Goal: Task Accomplishment & Management: Manage account settings

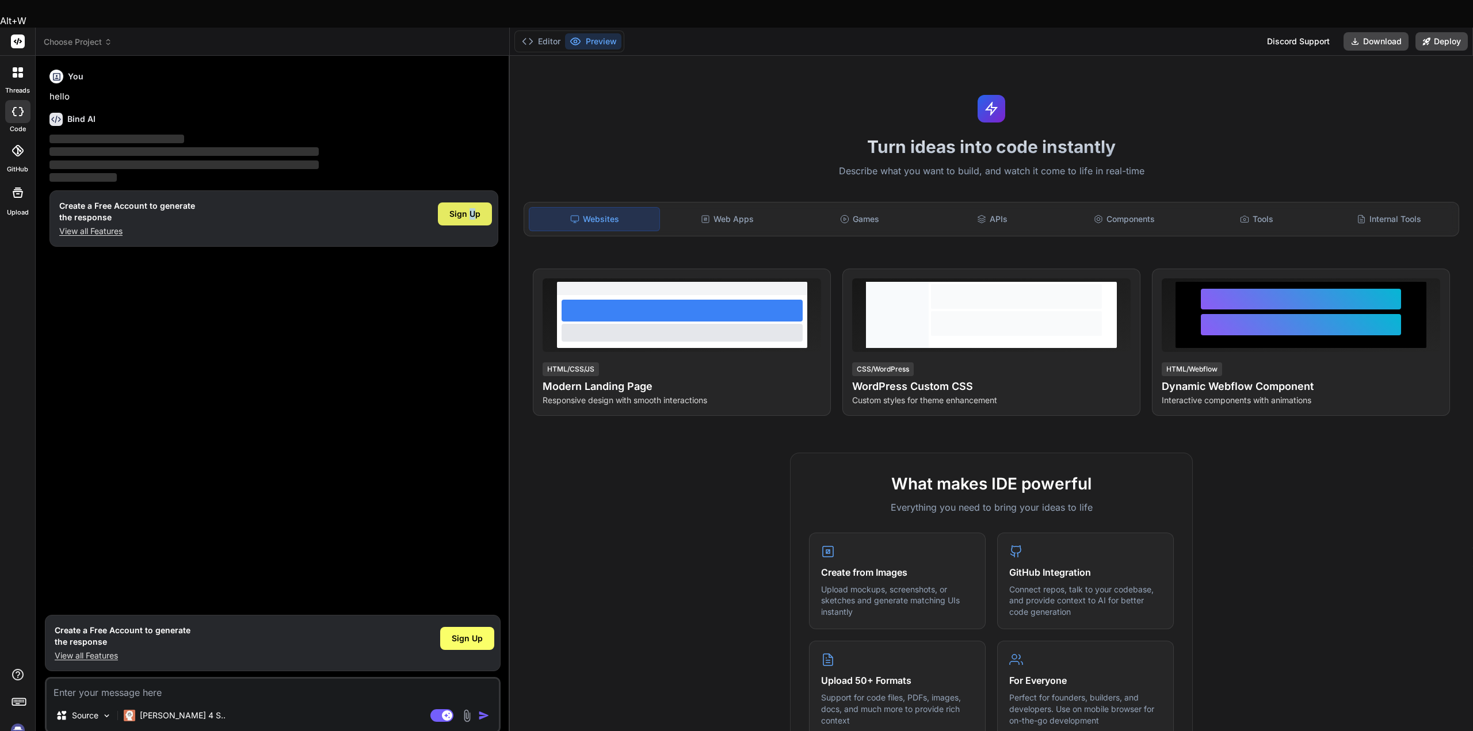
click at [472, 203] on div "Sign Up" at bounding box center [465, 214] width 54 height 23
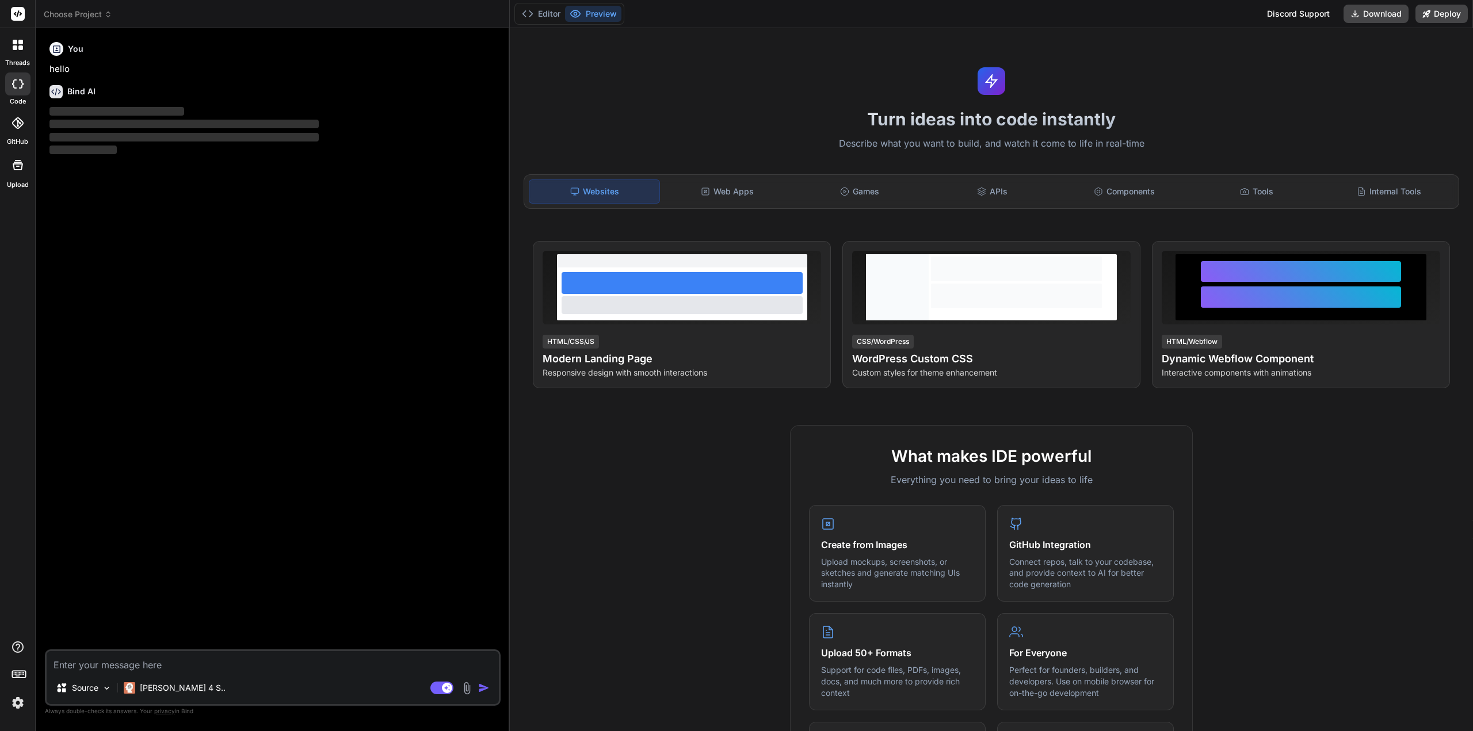
type textarea "x"
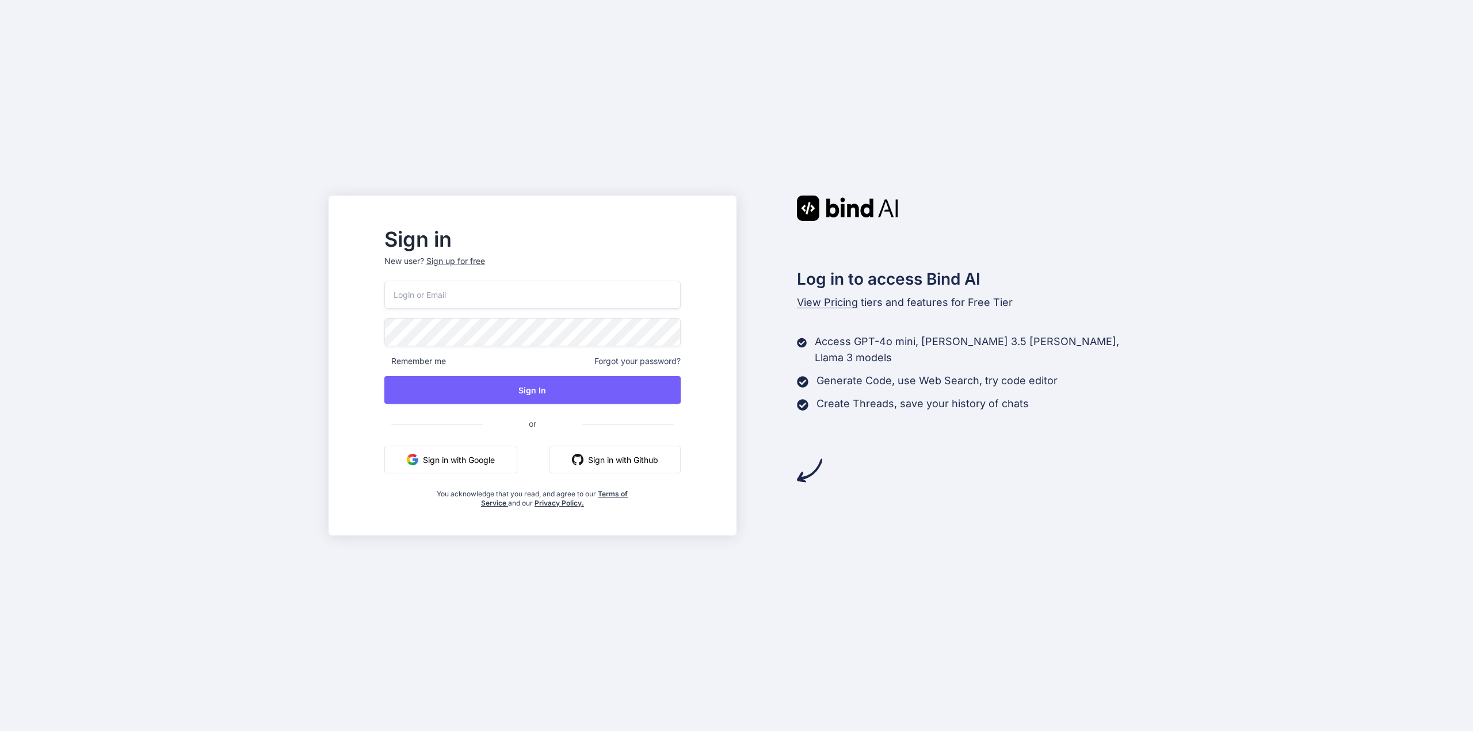
click at [482, 296] on input "email" at bounding box center [532, 295] width 296 height 28
type input "[EMAIL_ADDRESS][DOMAIN_NAME]"
click at [545, 386] on button "Sign In" at bounding box center [532, 390] width 296 height 28
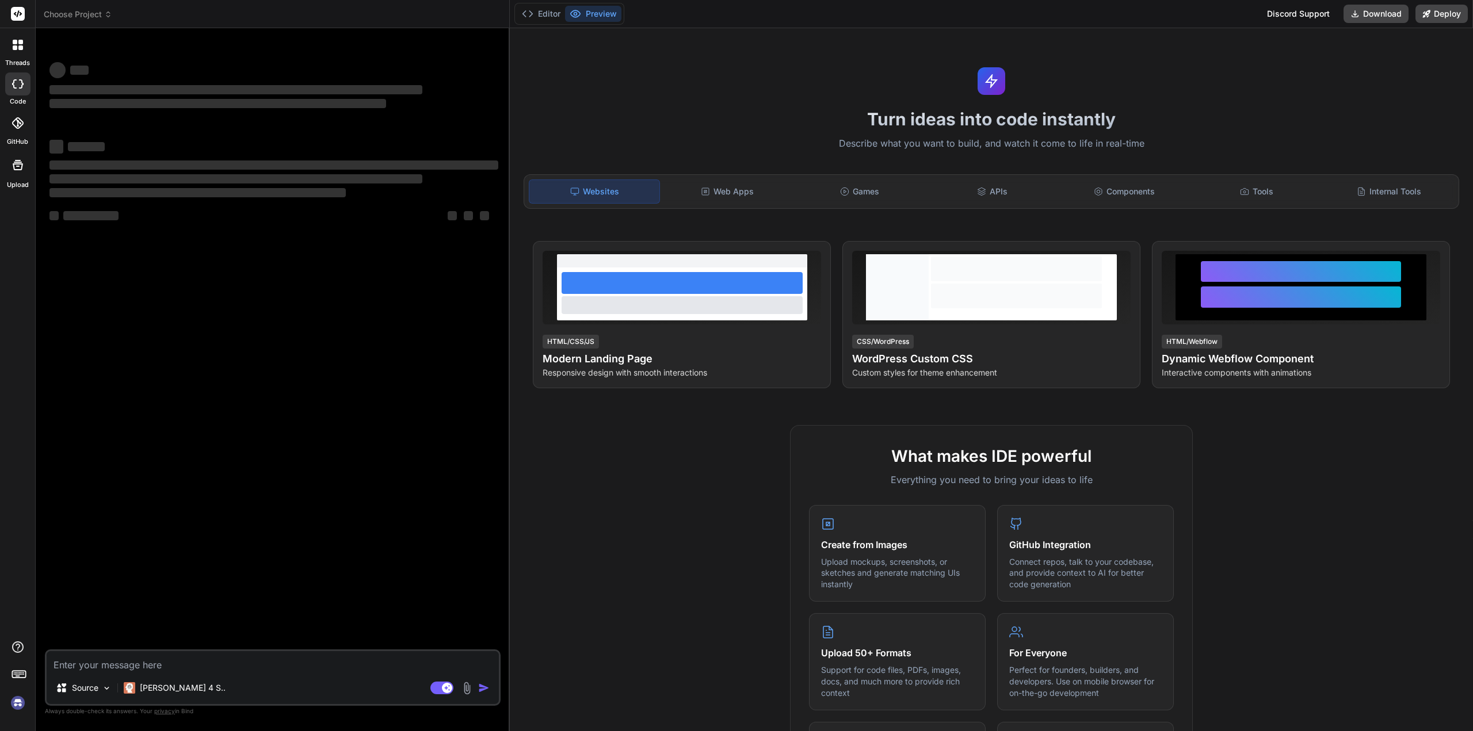
type textarea "x"
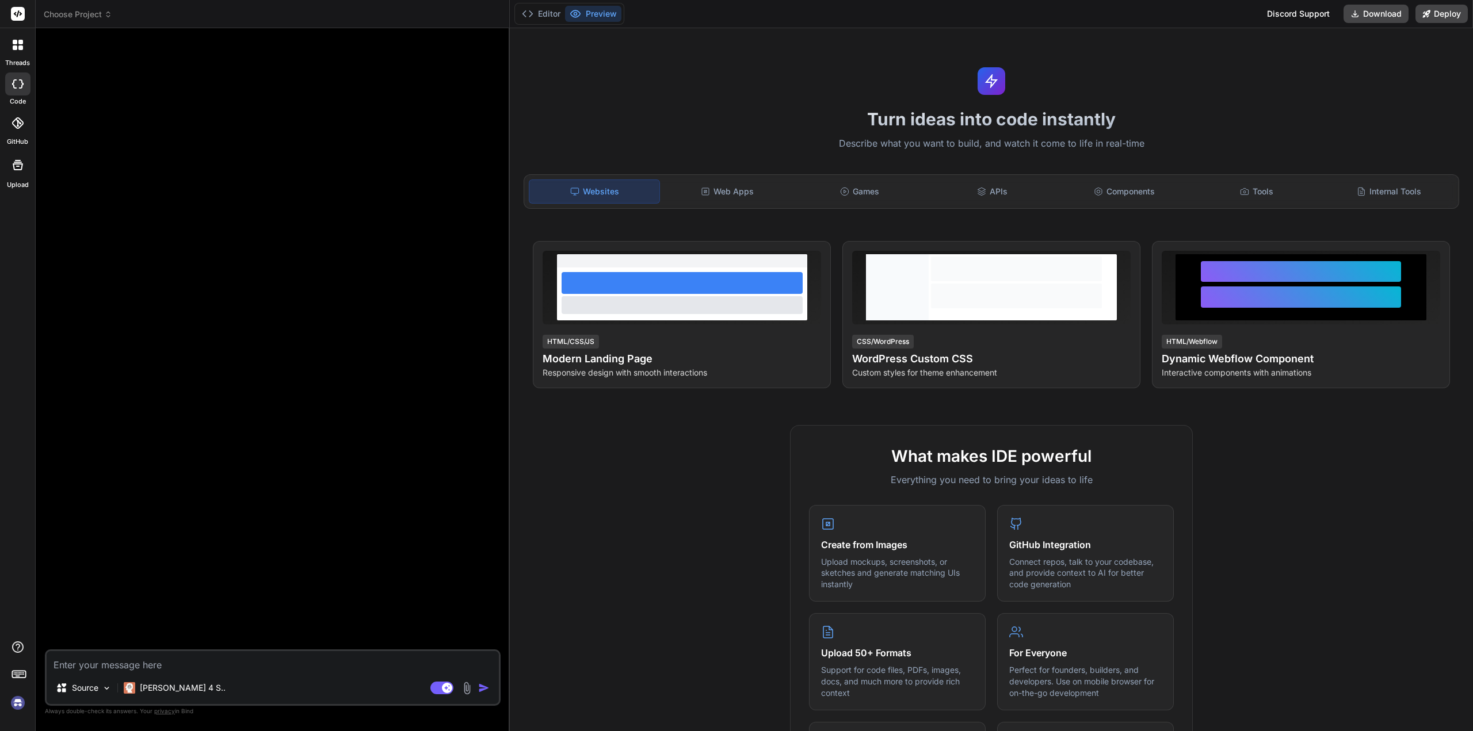
type textarea "<button type="button" id="generateAllButton">Generate All Signatures/Images</bu…"
type textarea "x"
click at [51, 666] on textarea "<button type="button" id="generateAllButton">Generate All Signatures/Images</bu…" at bounding box center [273, 661] width 452 height 21
type textarea "t <button type="button" id="generateAllButton">Generate All Signatures/Images</…"
type textarea "x"
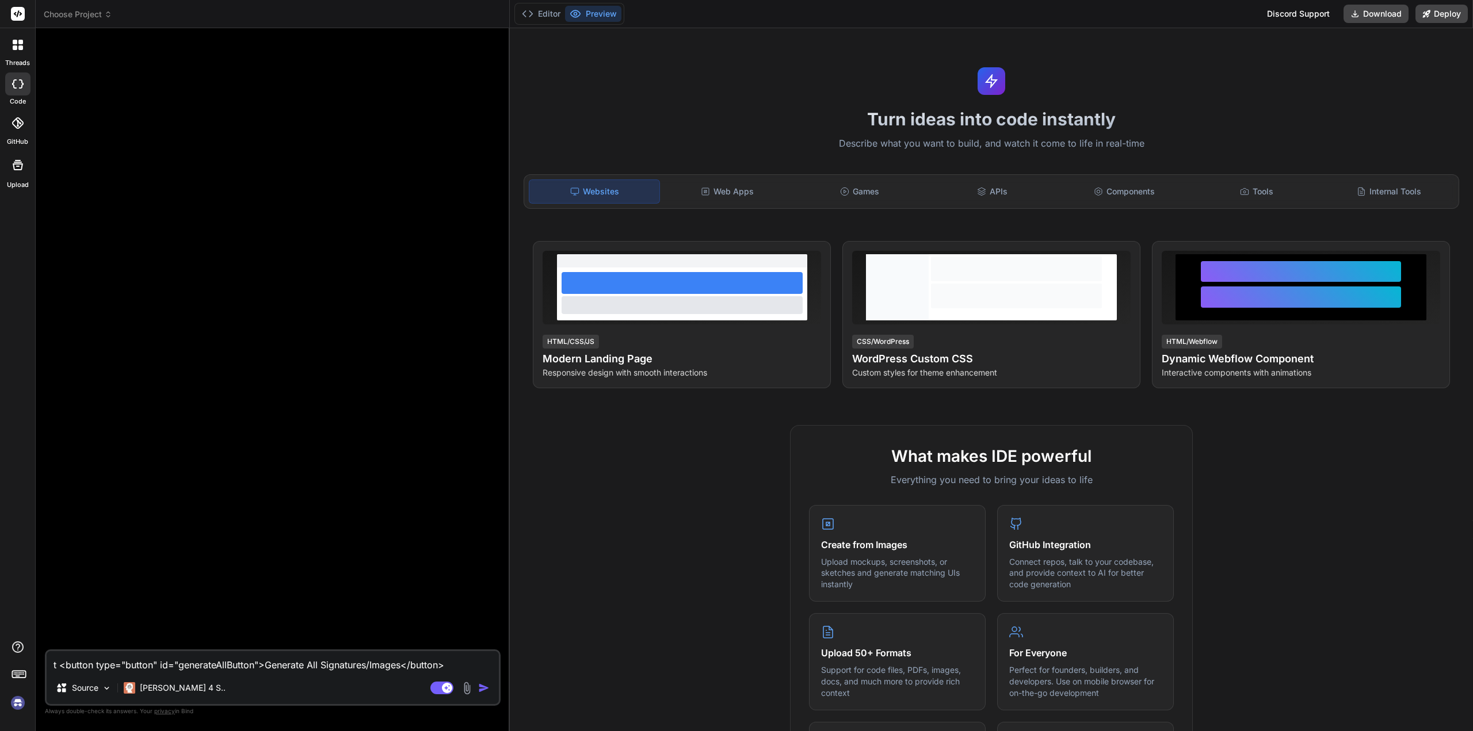
type textarea "tr <button type="button" id="generateAllButton">Generate All Signatures/Images<…"
type textarea "x"
type textarea "tri <button type="button" id="generateAllButton">Generate All Signatures/Images…"
type textarea "x"
type textarea "trig <button type="button" id="generateAllButton">Generate All Signatures/Image…"
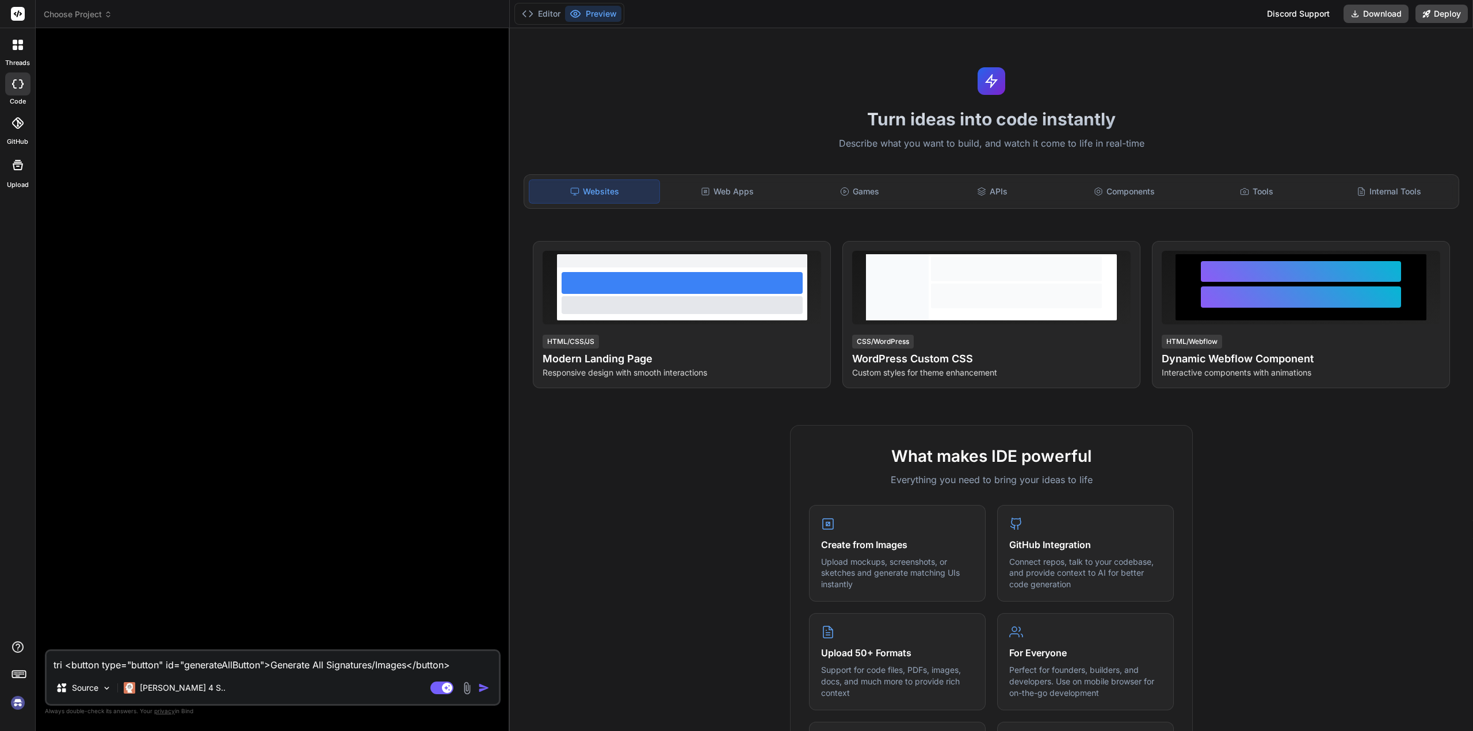
type textarea "x"
type textarea "trigg <button type="button" id="generateAllButton">Generate All Signatures/Imag…"
type textarea "x"
type textarea "trigge <button type="button" id="generateAllButton">Generate All Signatures/Ima…"
type textarea "x"
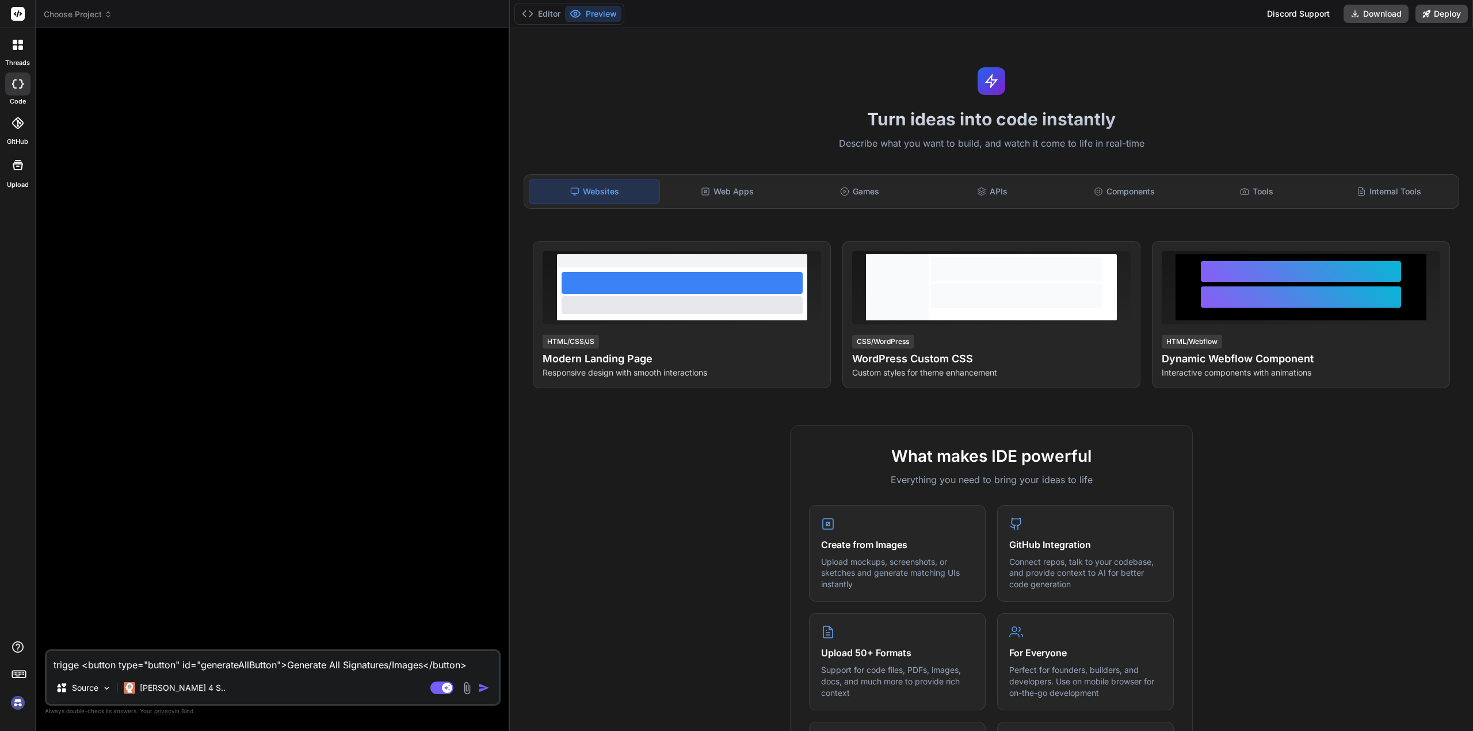
type textarea "trigg <button type="button" id="generateAllButton">Generate All Signatures/Imag…"
type textarea "x"
type textarea "trigge <button type="button" id="generateAllButton">Generate All Signatures/Ima…"
type textarea "x"
type textarea "trigger <button type="button" id="generateAllButton">Generate All Signatures/Im…"
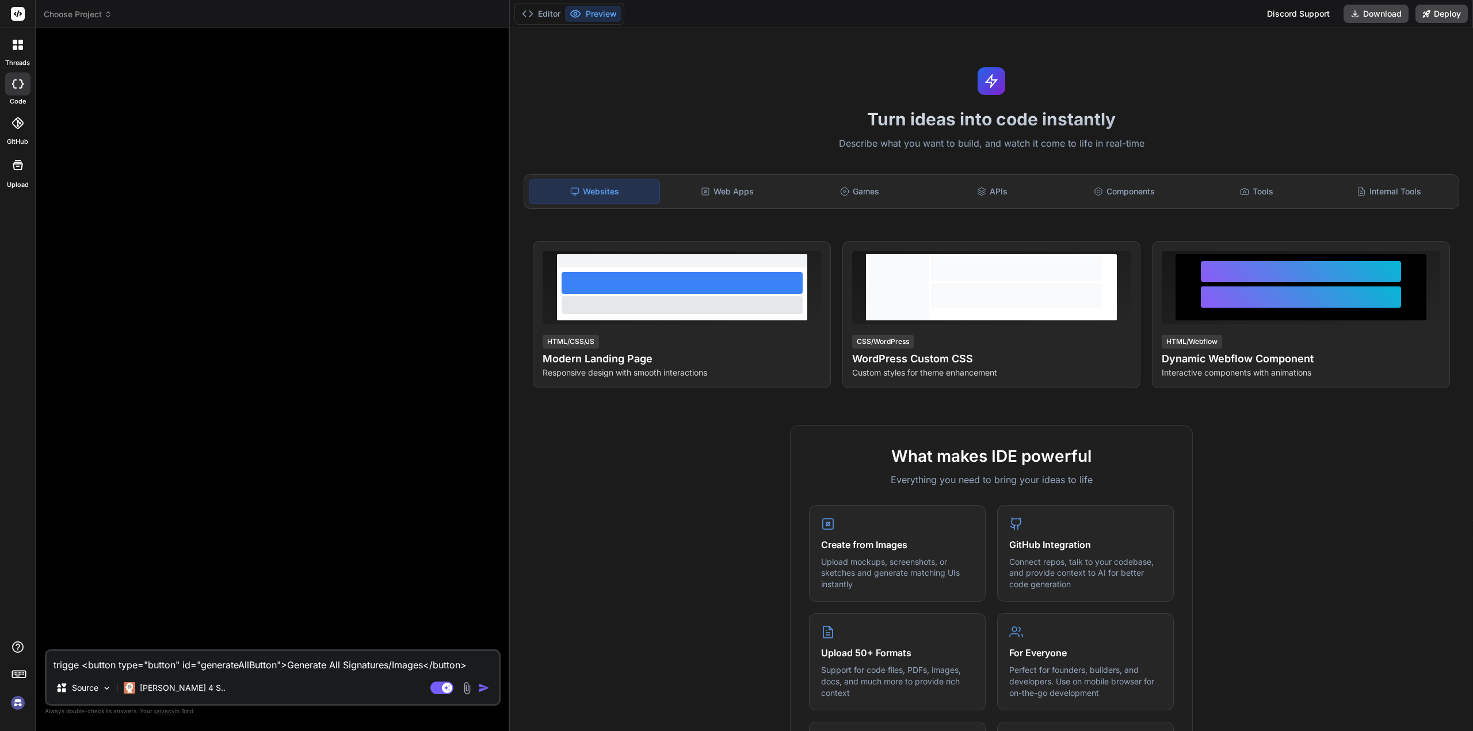
type textarea "x"
type textarea "trigger <button type="button" id="generateAllButton">Generate All Signatures/Im…"
type textarea "x"
type textarea "trigger o <button type="button" id="generateAllButton">Generate All Signatures/…"
type textarea "x"
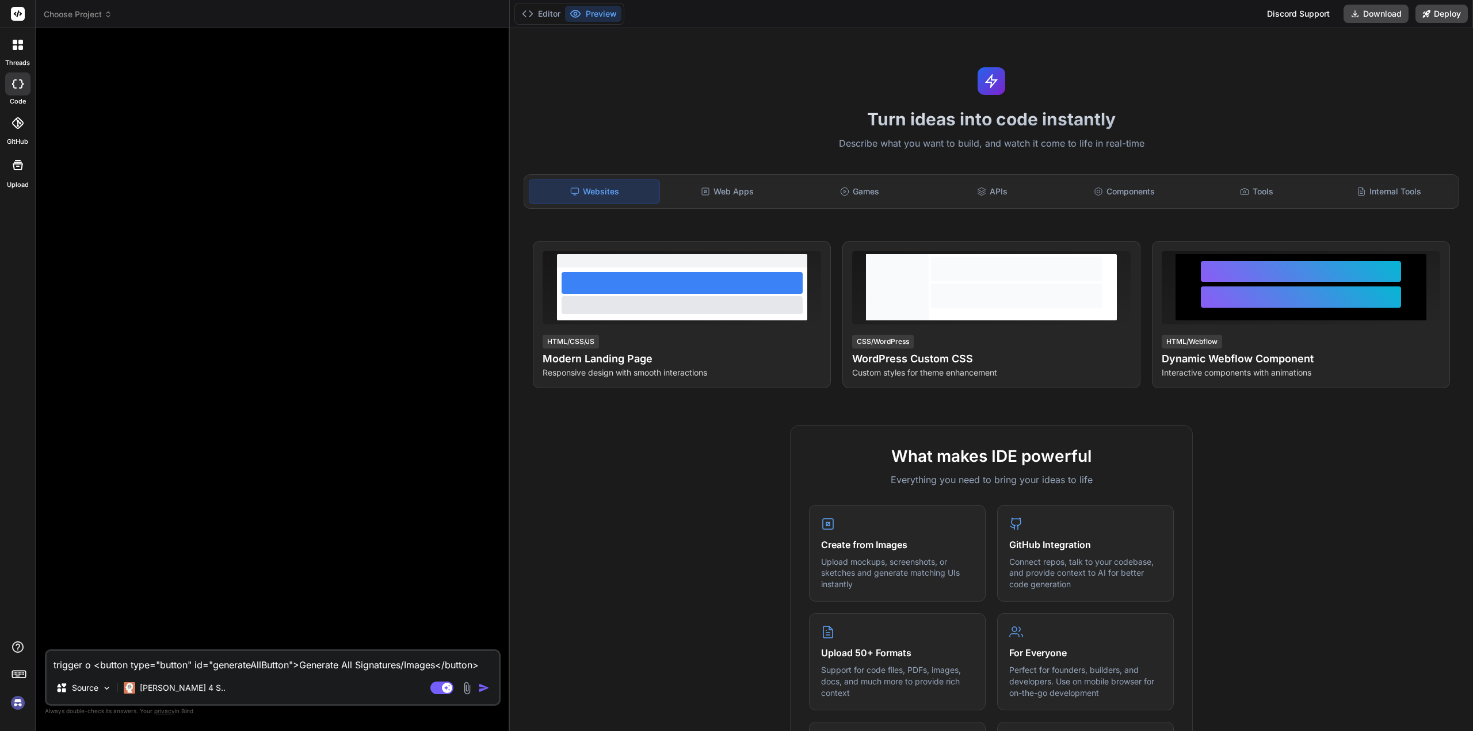
type textarea "trigger on <button type="button" id="generateAllButton">Generate All Signatures…"
type textarea "x"
type textarea "trigger on <button type="button" id="generateAllButton">Generate All Signatures…"
type textarea "x"
type textarea "trigger on p <button type="button" id="generateAllButton">Generate All Signatur…"
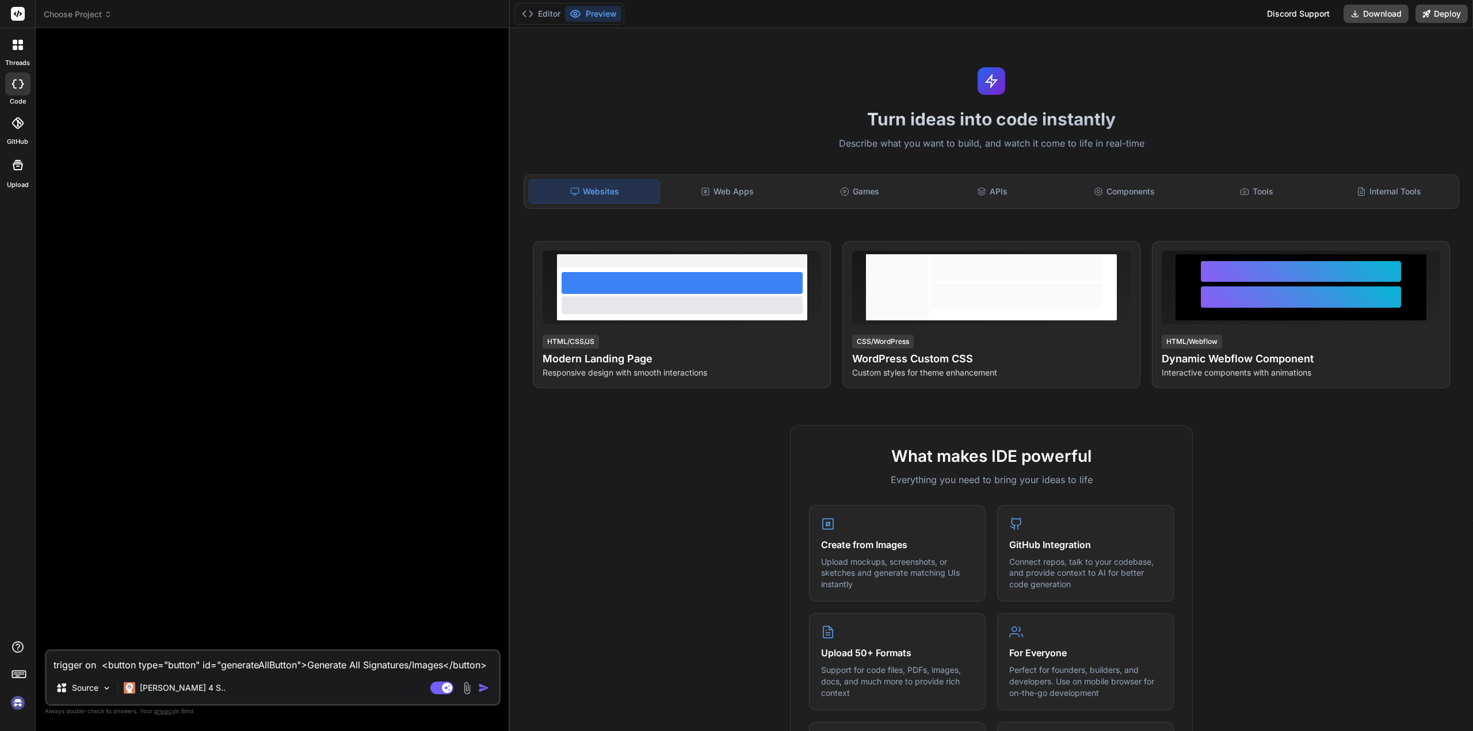
type textarea "x"
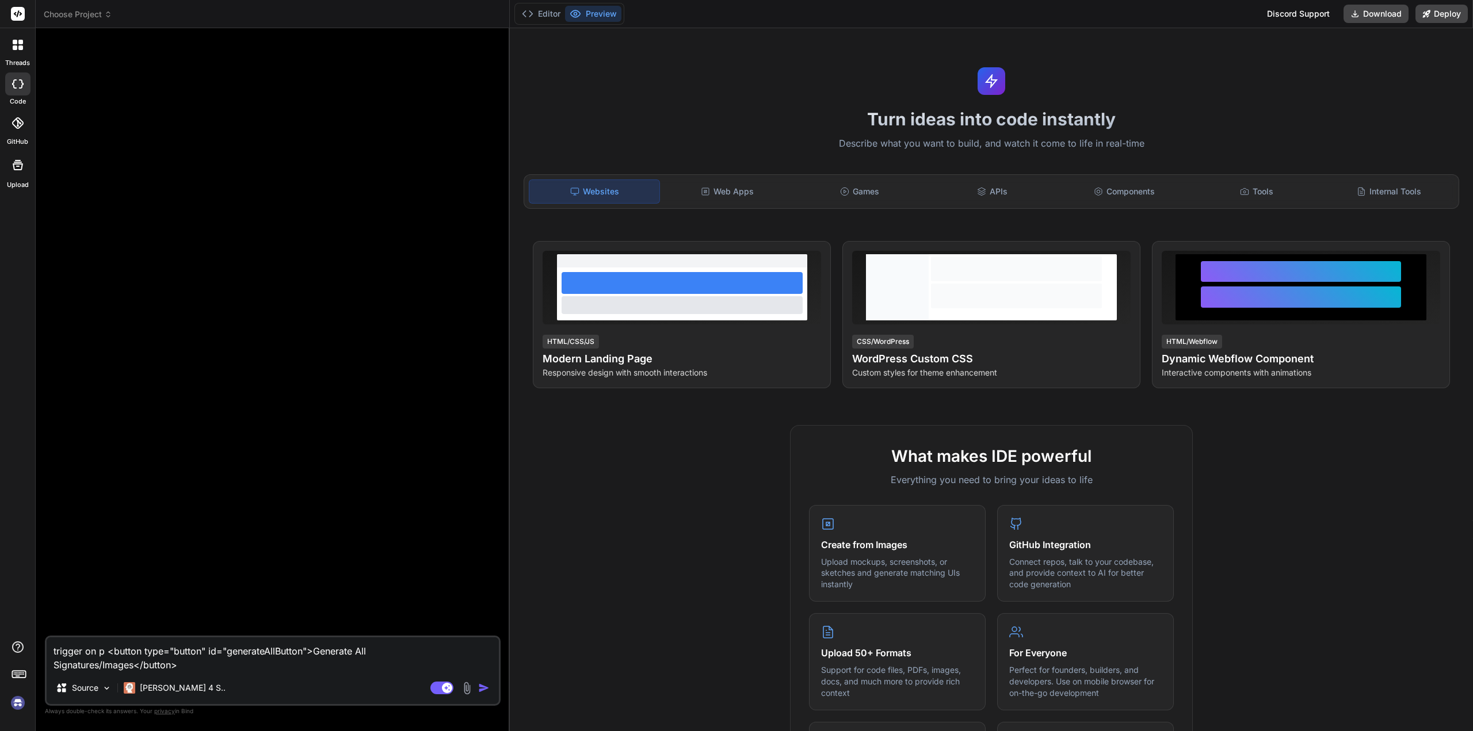
type textarea "trigger on pa <button type="button" id="generateAllButton">Generate All Signatu…"
type textarea "x"
type textarea "trigger on pag <button type="button" id="generateAllButton">Generate All Signat…"
type textarea "x"
type textarea "trigger on page <button type="button" id="generateAllButton">Generate All Signa…"
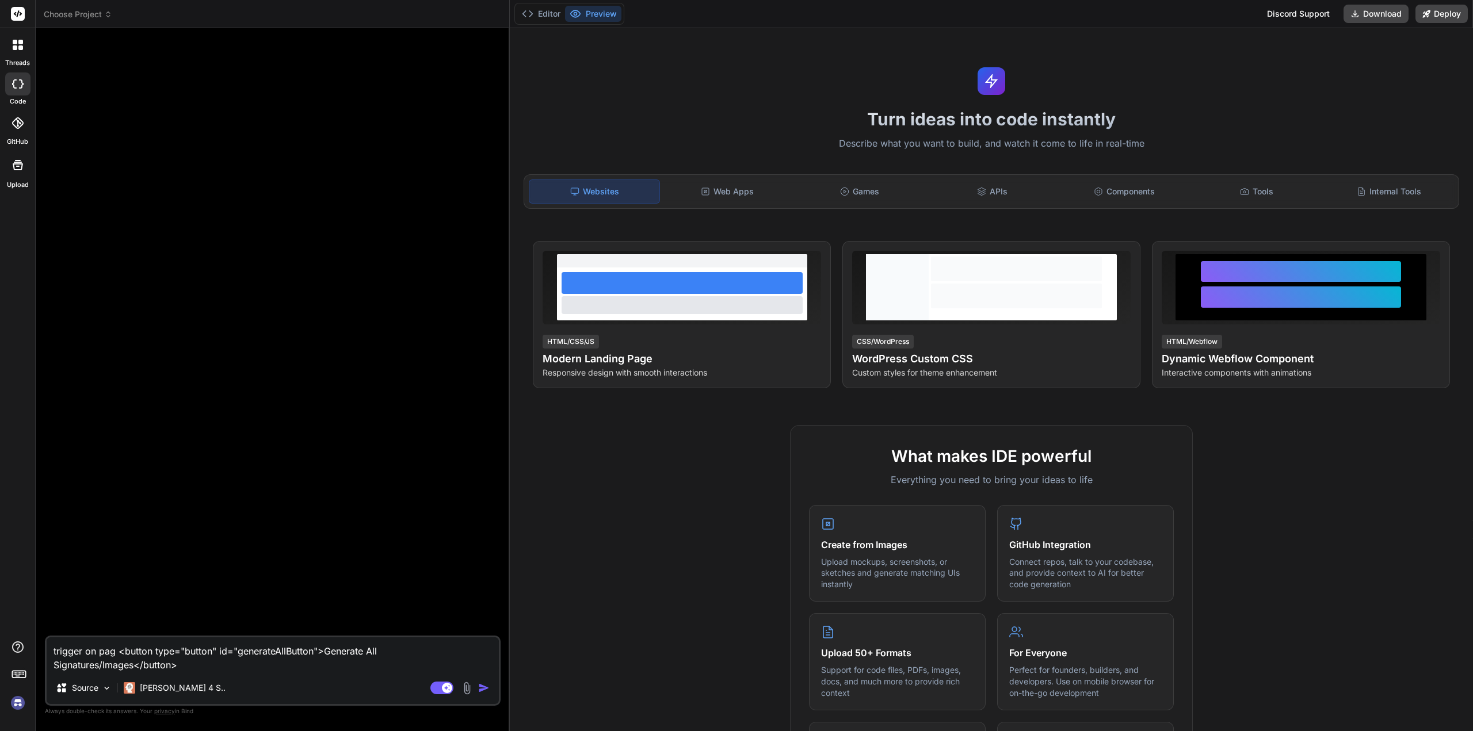
type textarea "x"
type textarea "trigger on page <button type="button" id="generateAllButton">Generate All Signa…"
type textarea "x"
type textarea "trigger on page l <button type="button" id="generateAllButton">Generate All Sig…"
type textarea "x"
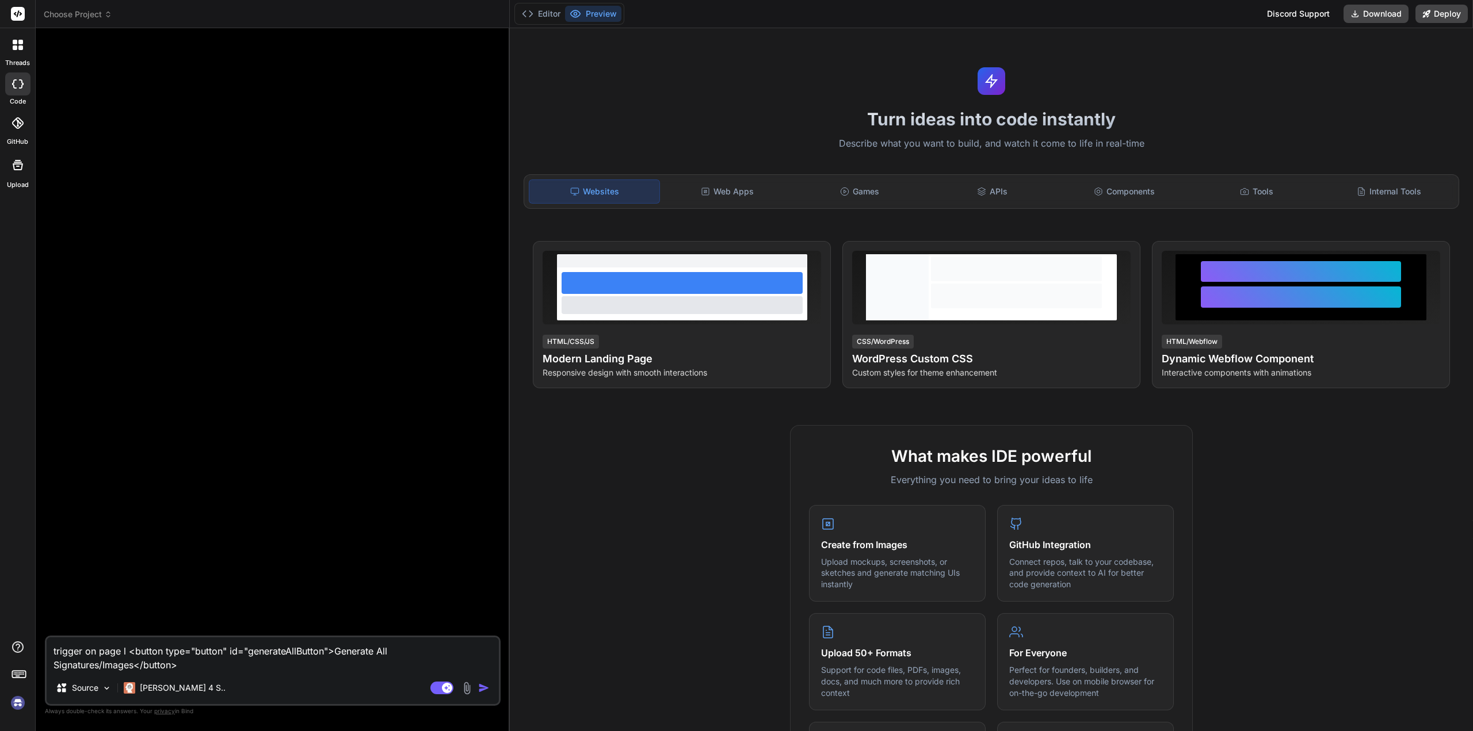
type textarea "trigger on page lo <button type="button" id="generateAllButton">Generate All Si…"
type textarea "x"
type textarea "trigger on page loa <button type="button" id="generateAllButton">Generate All S…"
type textarea "x"
type textarea "trigger on page load <button type="button" id="generateAllButton">Generate All …"
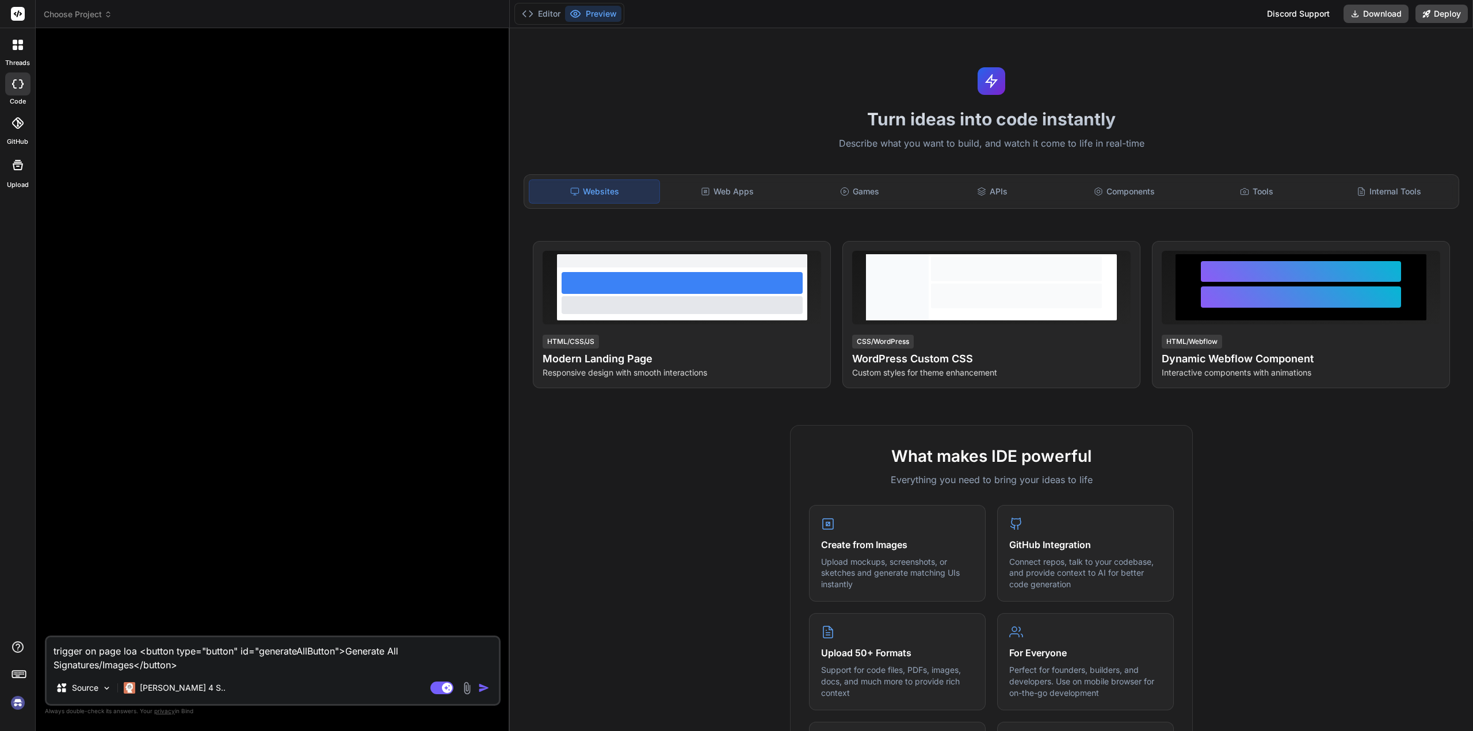
type textarea "x"
type textarea "trigger on page load <button type="button" id="generateAllButton">Generate All …"
click at [485, 693] on img "button" at bounding box center [484, 689] width 12 height 12
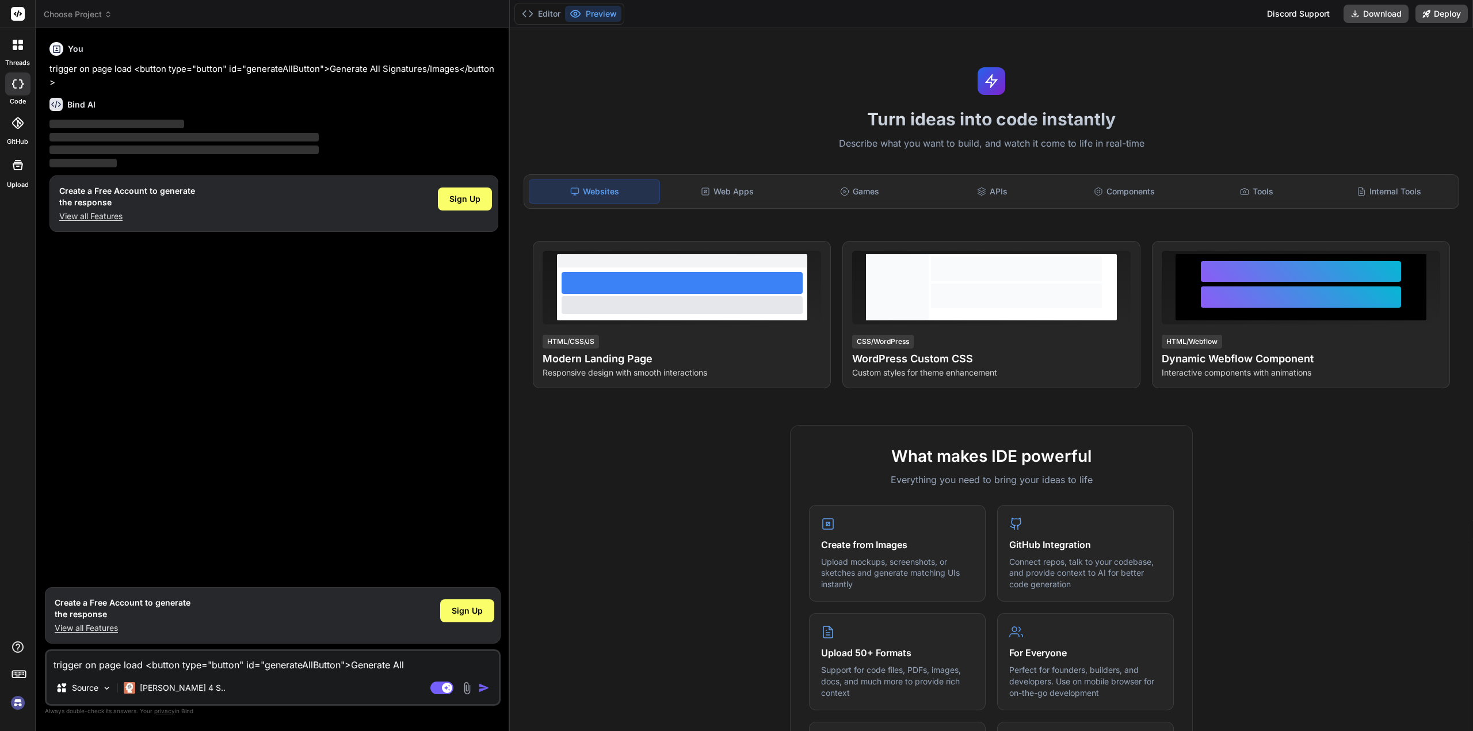
click at [12, 708] on img at bounding box center [18, 703] width 20 height 20
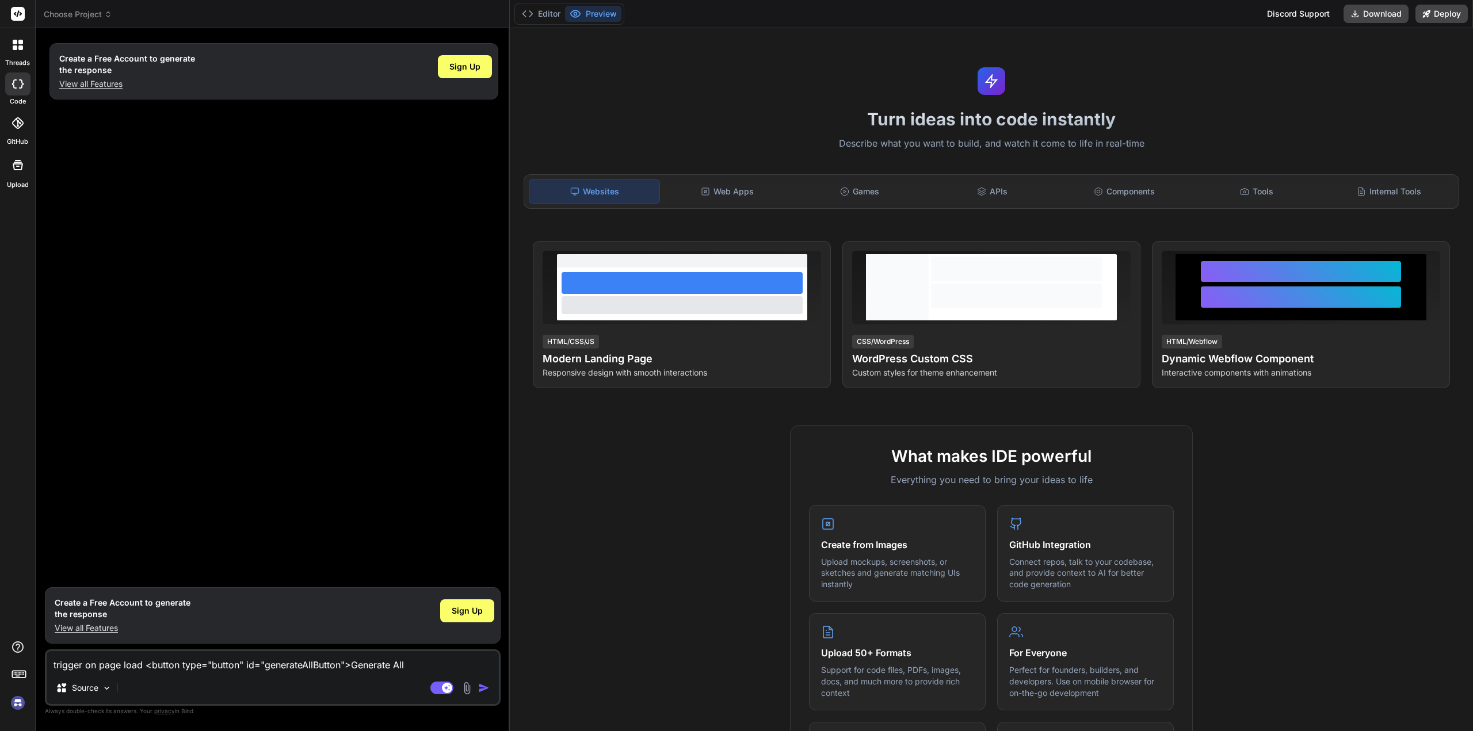
type textarea "x"
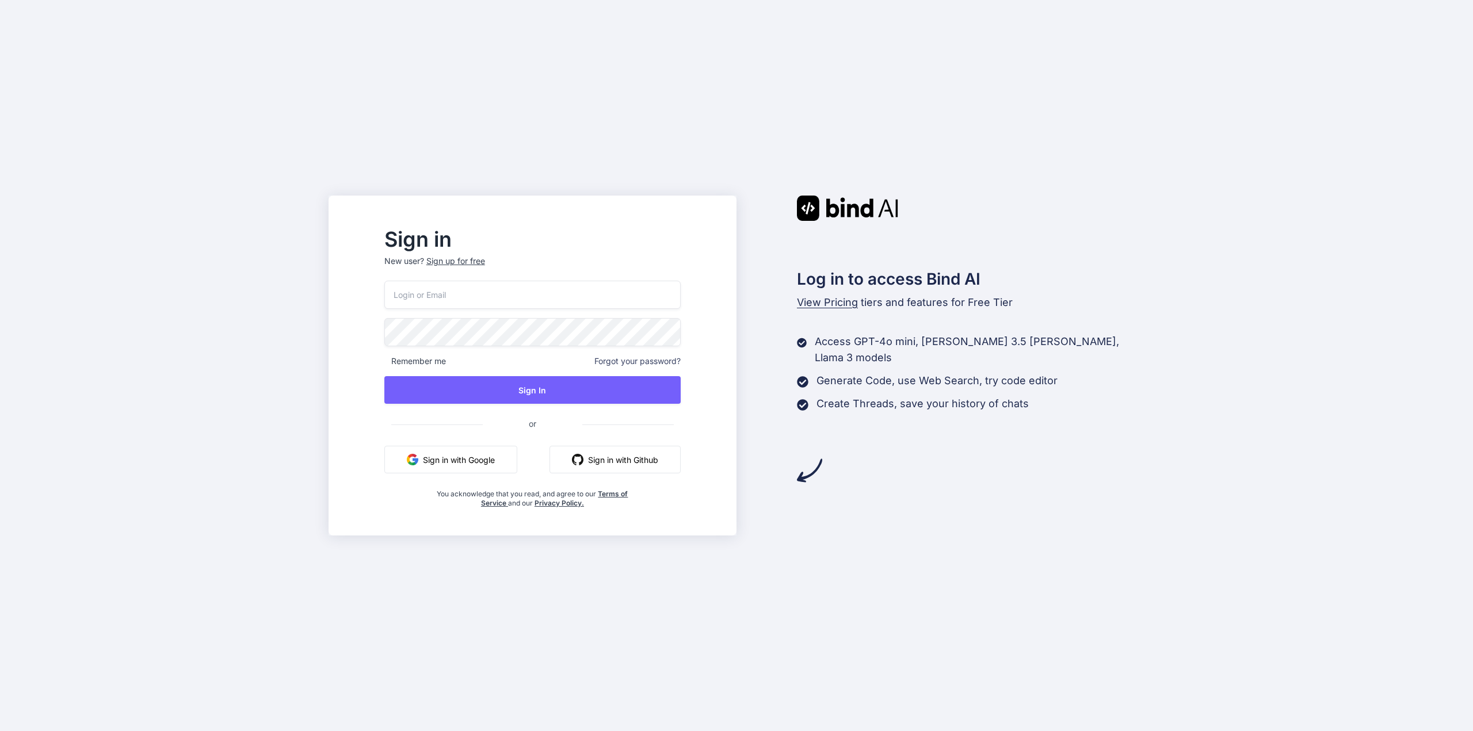
click at [493, 285] on input "email" at bounding box center [532, 295] width 296 height 28
type input "o"
type input "[EMAIL_ADDRESS][DOMAIN_NAME]"
click at [567, 398] on button "Sign In" at bounding box center [532, 390] width 296 height 28
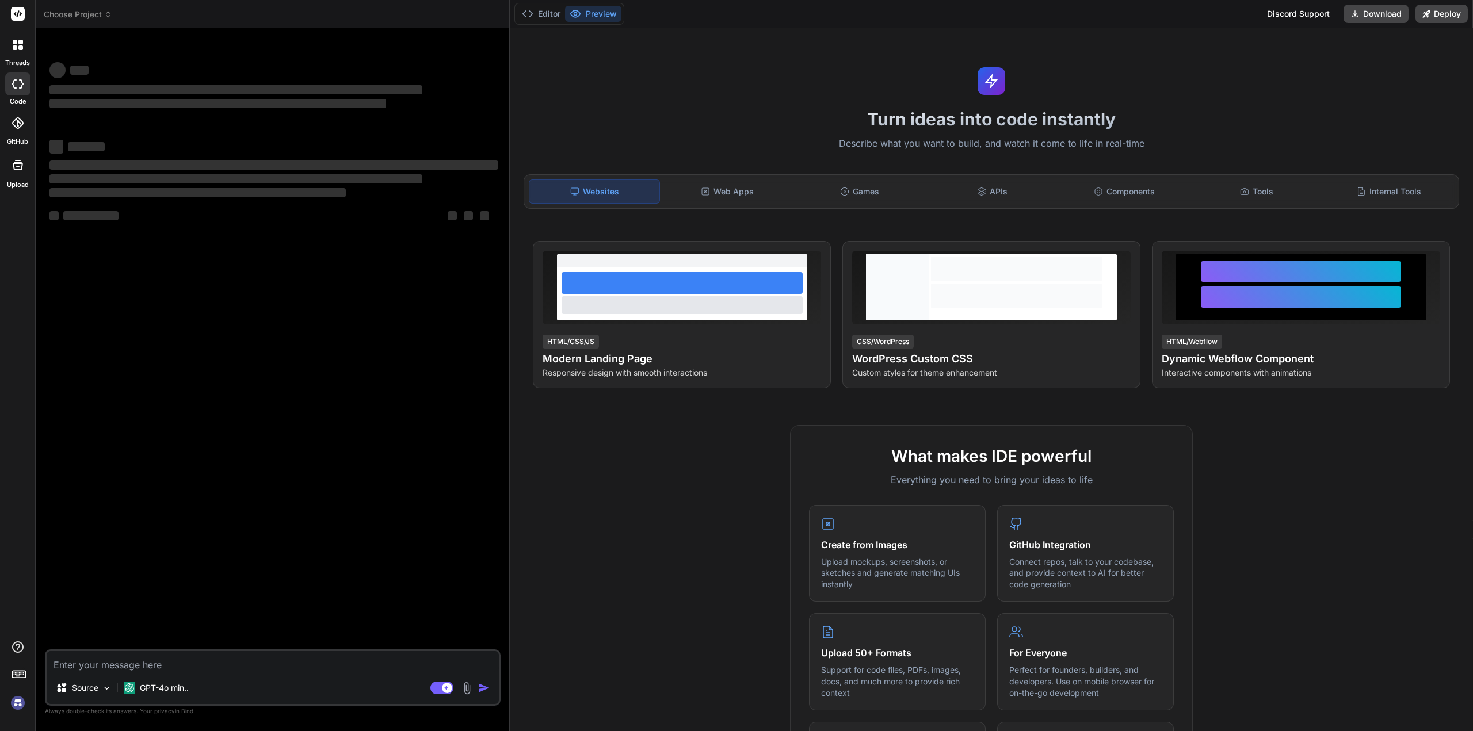
type textarea "x"
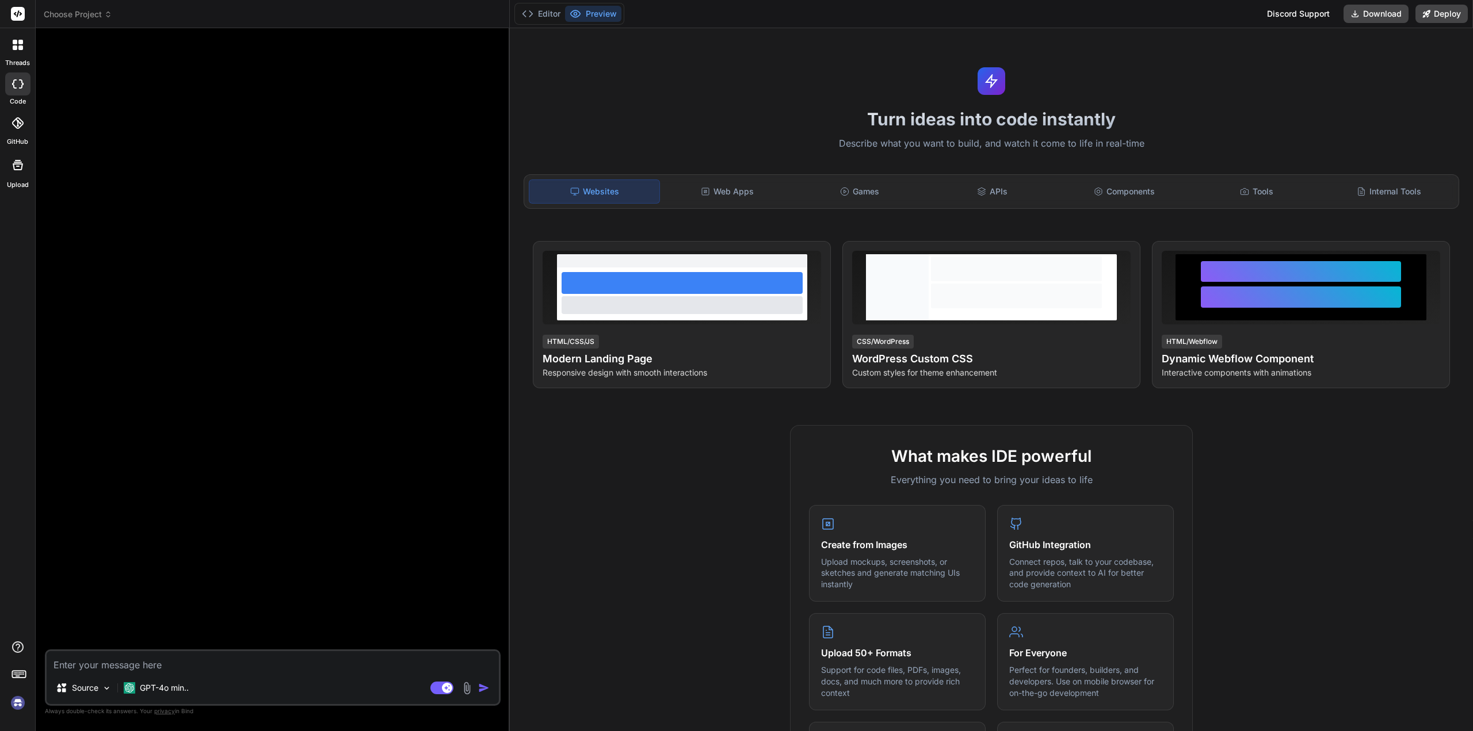
click at [203, 669] on textarea at bounding box center [273, 661] width 452 height 21
type textarea "t"
type textarea "x"
type textarea "tr"
type textarea "x"
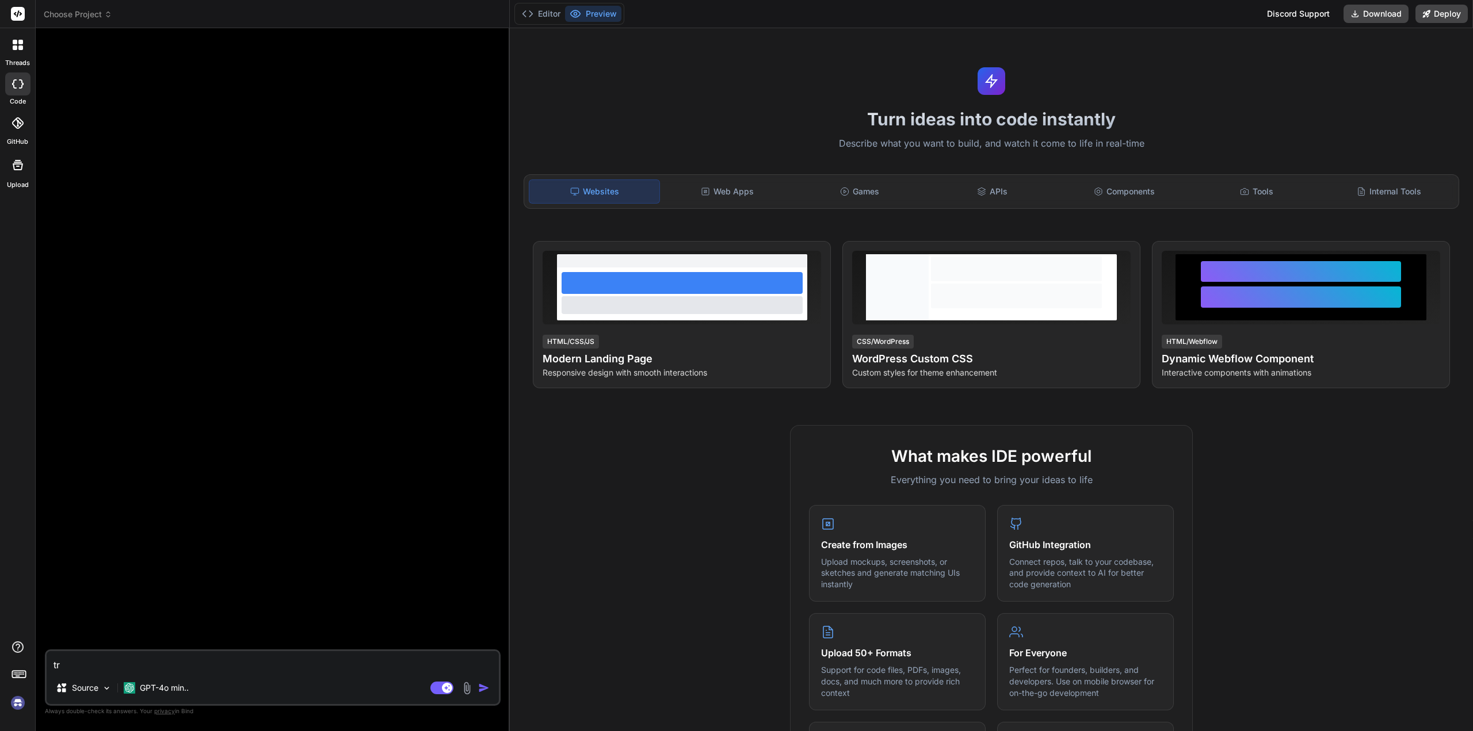
type textarea "tri"
type textarea "x"
type textarea "trig"
type textarea "x"
type textarea "[PERSON_NAME]"
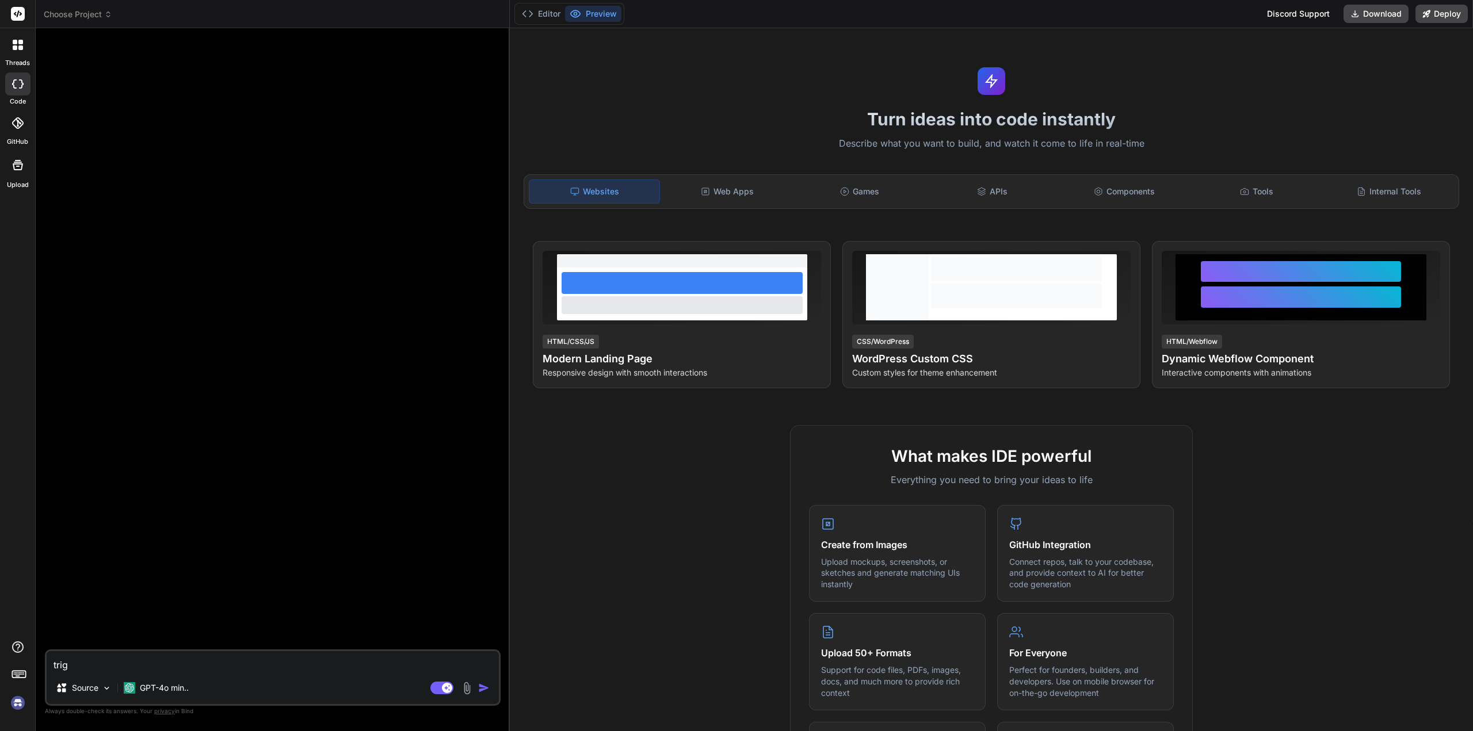
type textarea "x"
type textarea "trigge"
type textarea "x"
type textarea "trigger"
type textarea "x"
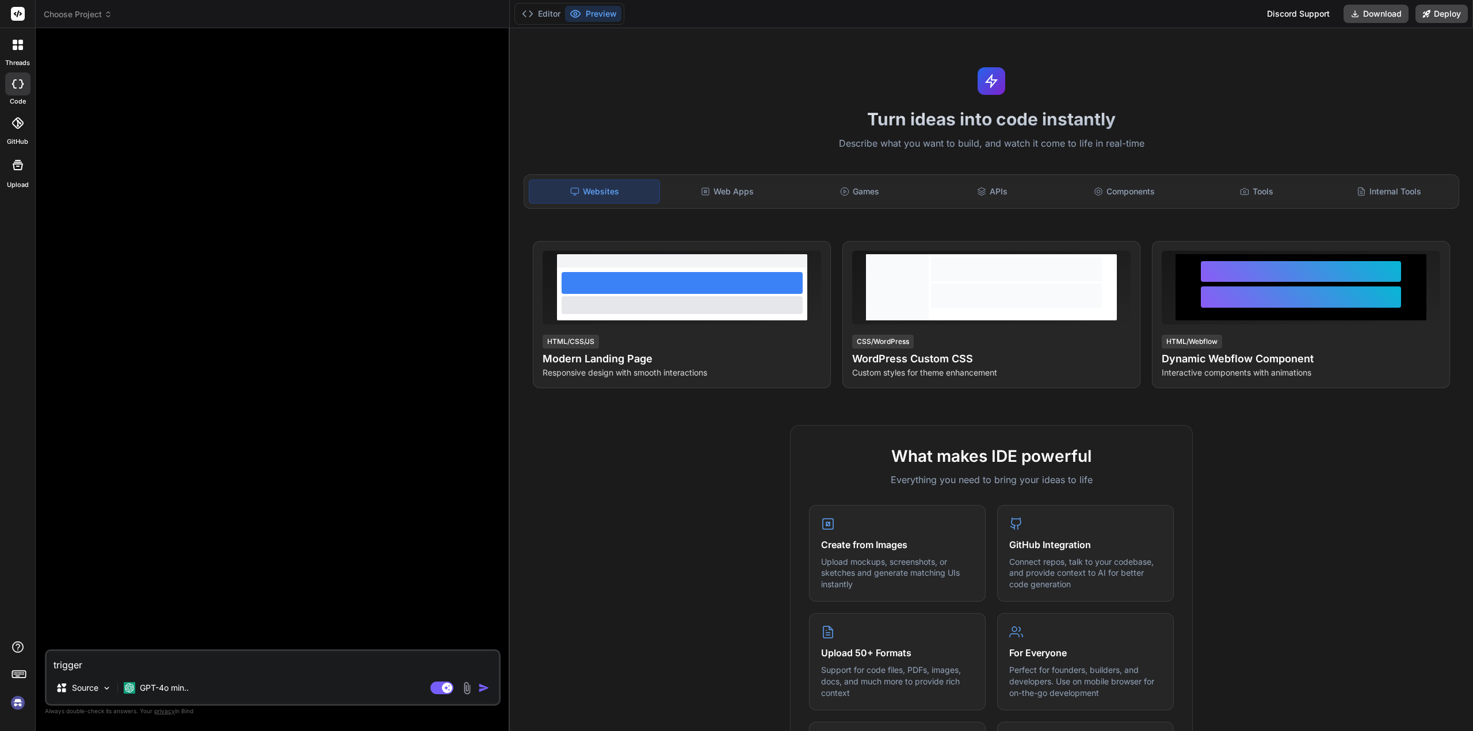
type textarea "trigger"
type textarea "x"
type textarea "trigger o"
type textarea "x"
type textarea "trigger on"
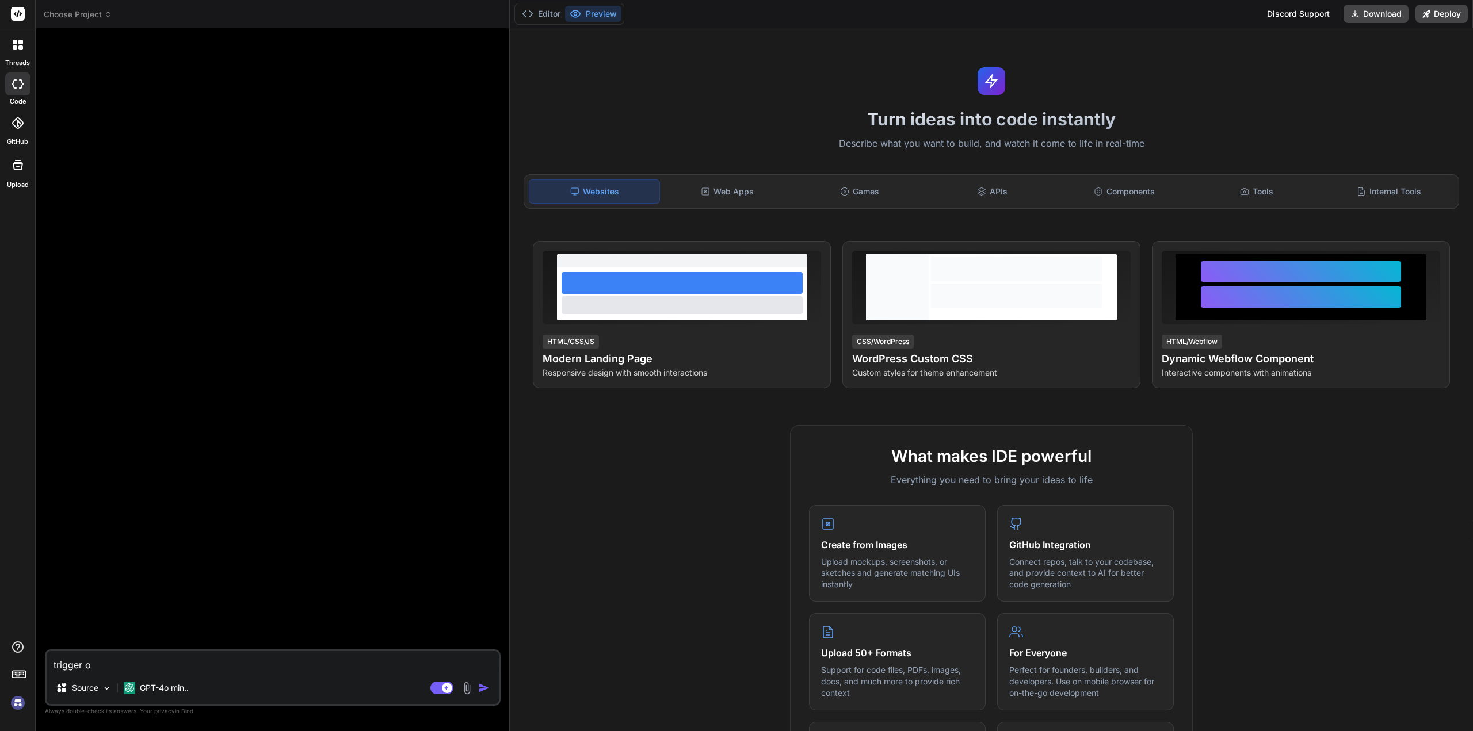
type textarea "x"
type textarea "trigger on"
type textarea "x"
type textarea "trigger on p"
type textarea "x"
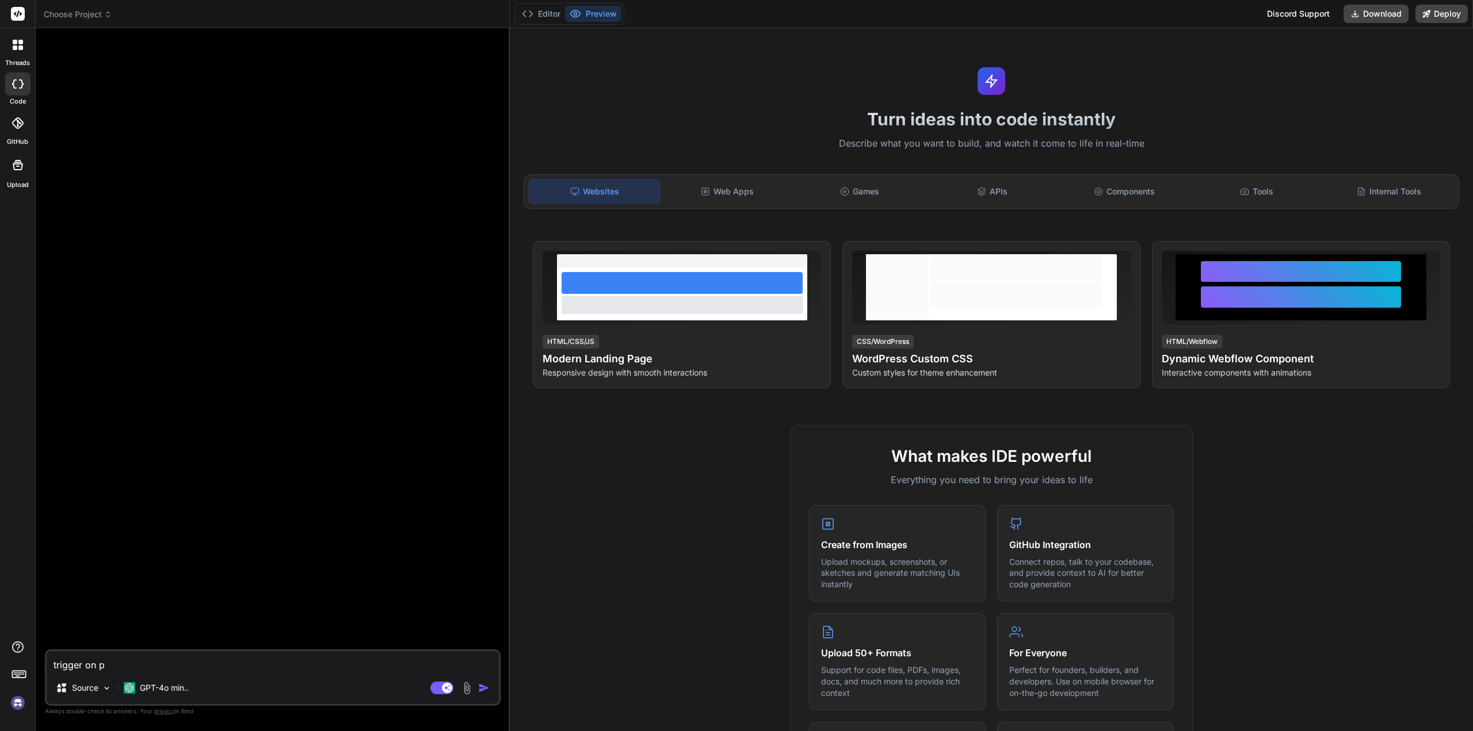
type textarea "trigger on pa"
type textarea "x"
type textarea "trigger on pag"
type textarea "x"
type textarea "trigger on paga"
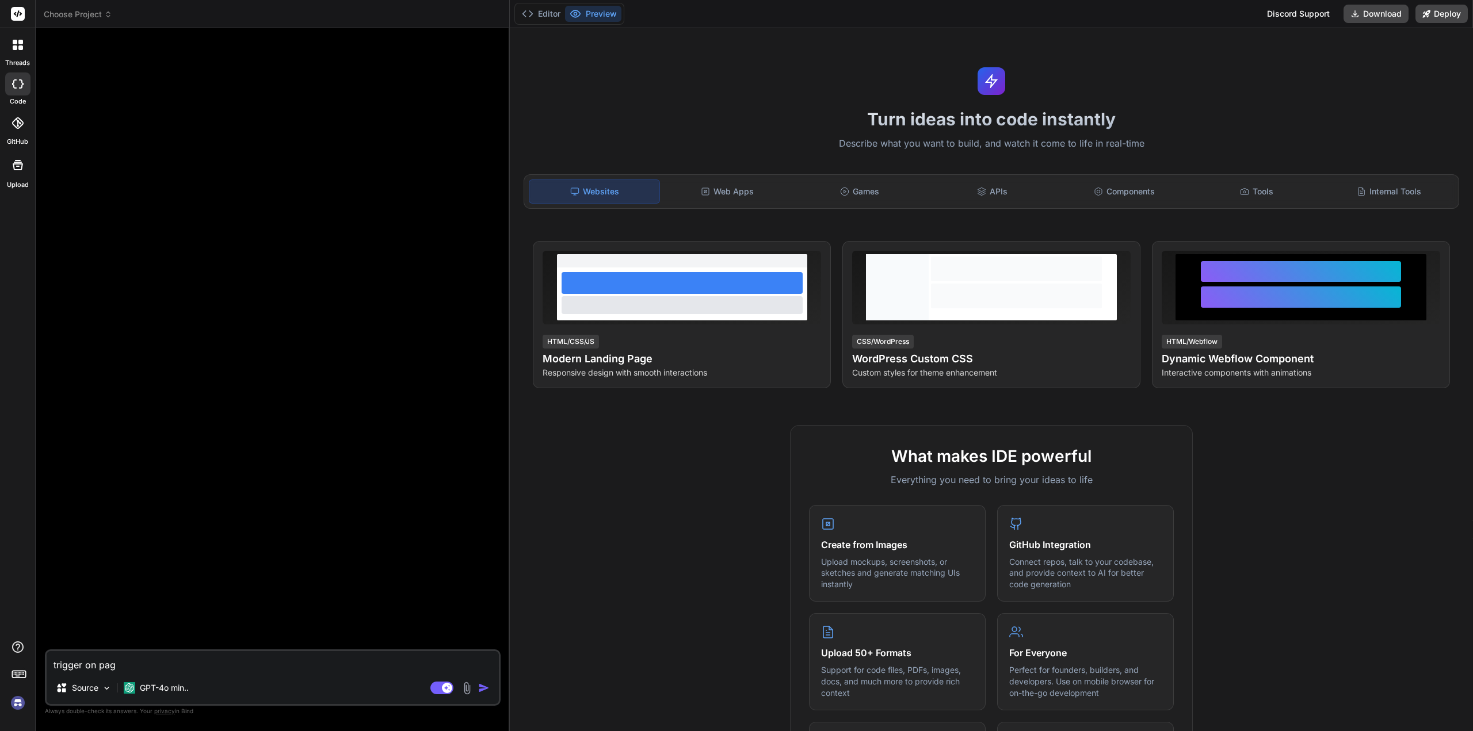
type textarea "x"
type textarea "trigger on pagae"
type textarea "x"
type textarea "trigger on pagae"
type textarea "x"
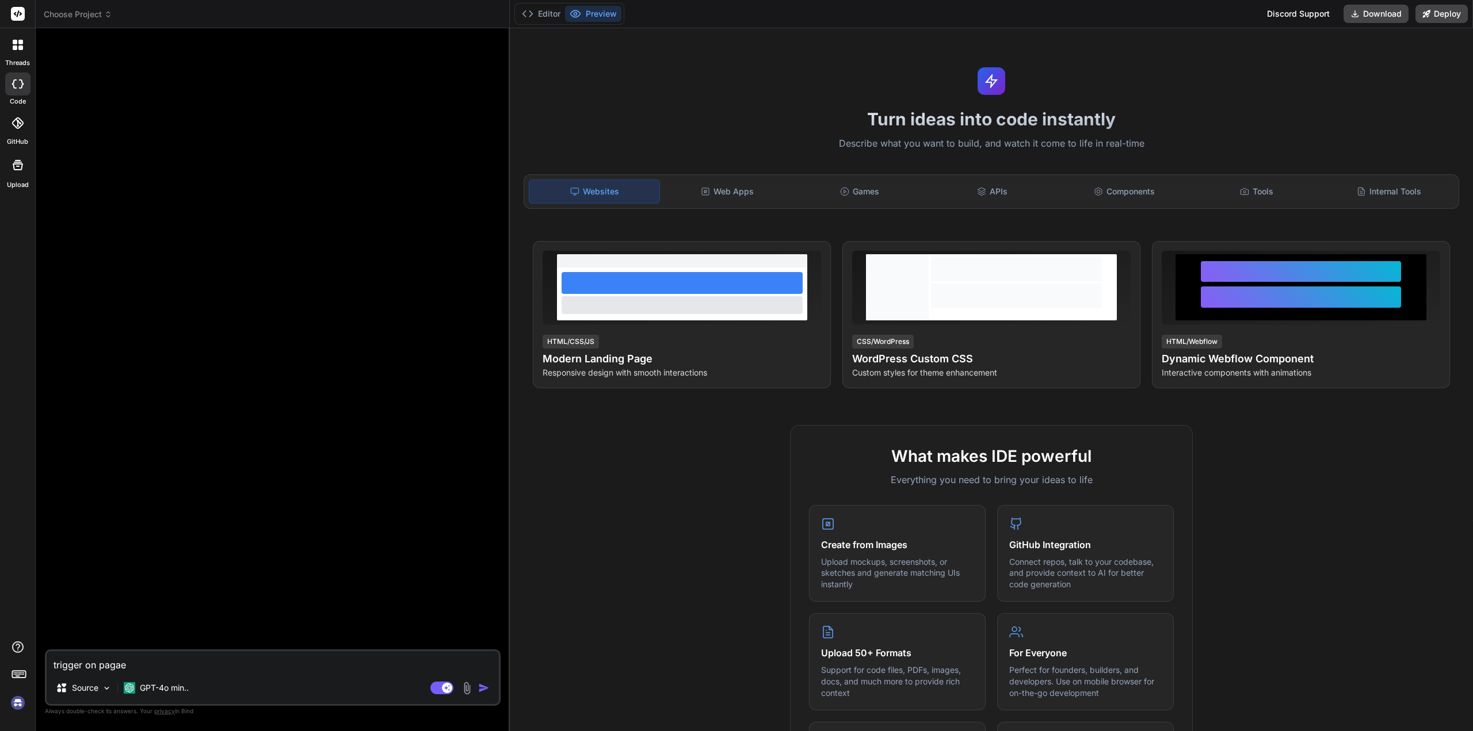
type textarea "trigger on pagae l"
type textarea "x"
type textarea "trigger on pagae"
type textarea "x"
type textarea "trigger on pagae"
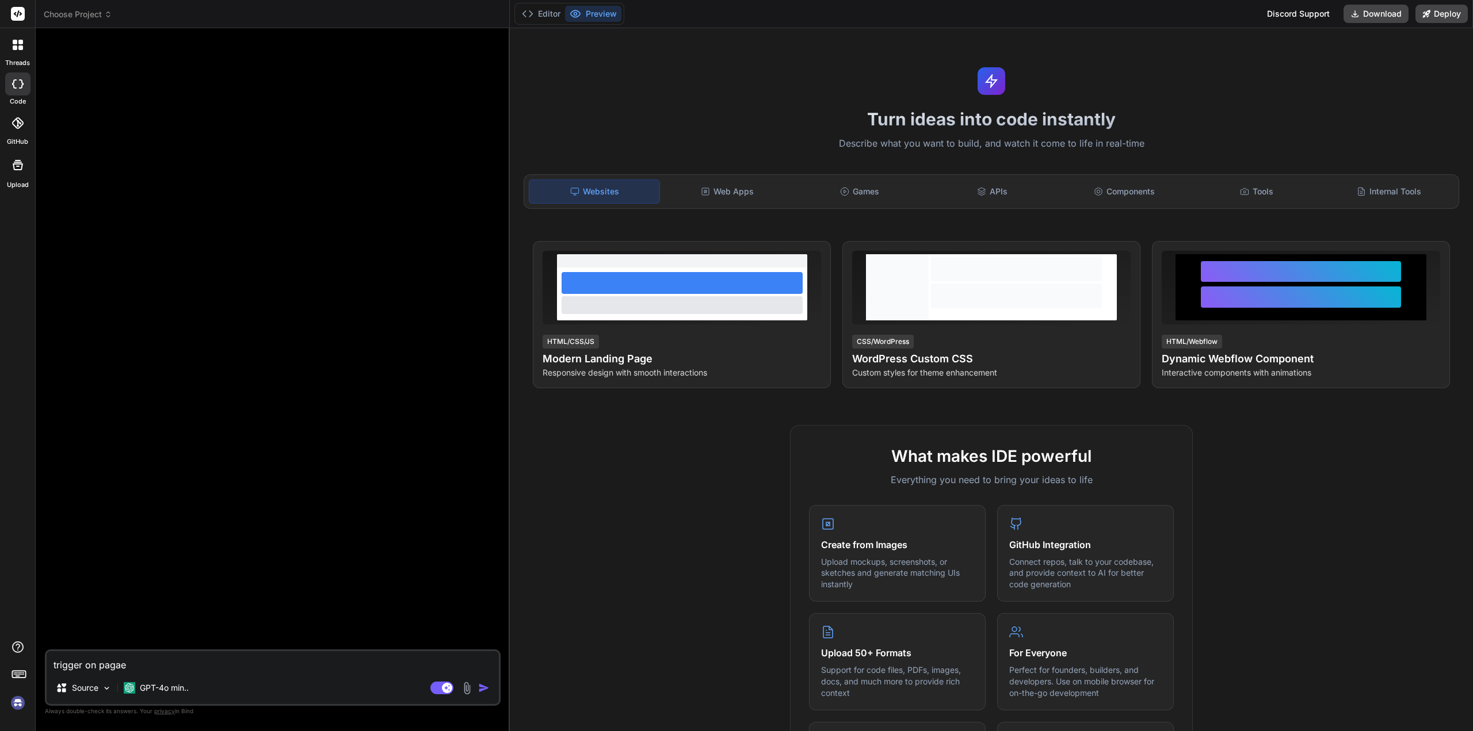
type textarea "x"
type textarea "trigger on paga"
type textarea "x"
type textarea "trigger on pagae"
type textarea "x"
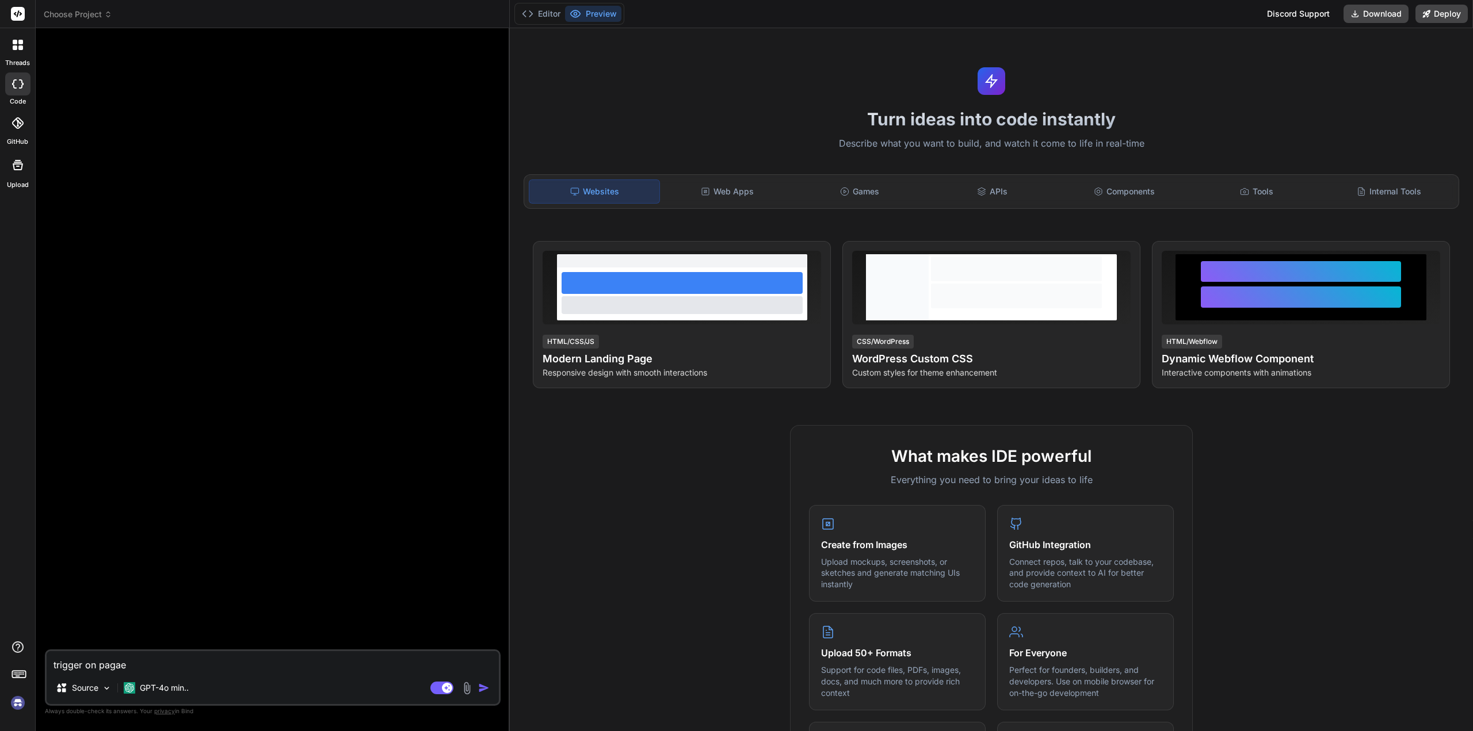
type textarea "trigger on pagae"
type textarea "x"
type textarea "trigger on pagae"
type textarea "x"
type textarea "trigger on paga"
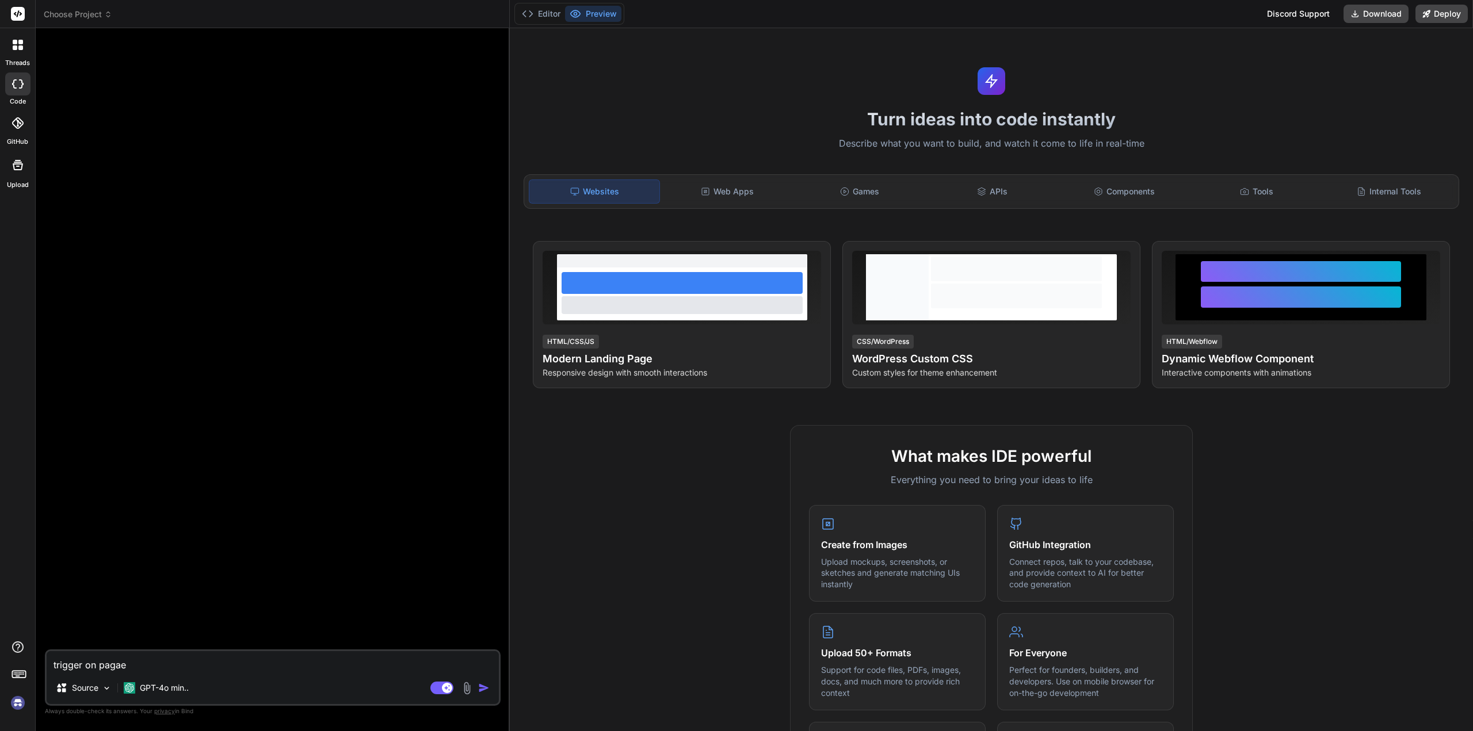
type textarea "x"
type textarea "trigger on pag"
type textarea "x"
type textarea "trigger on page"
type textarea "x"
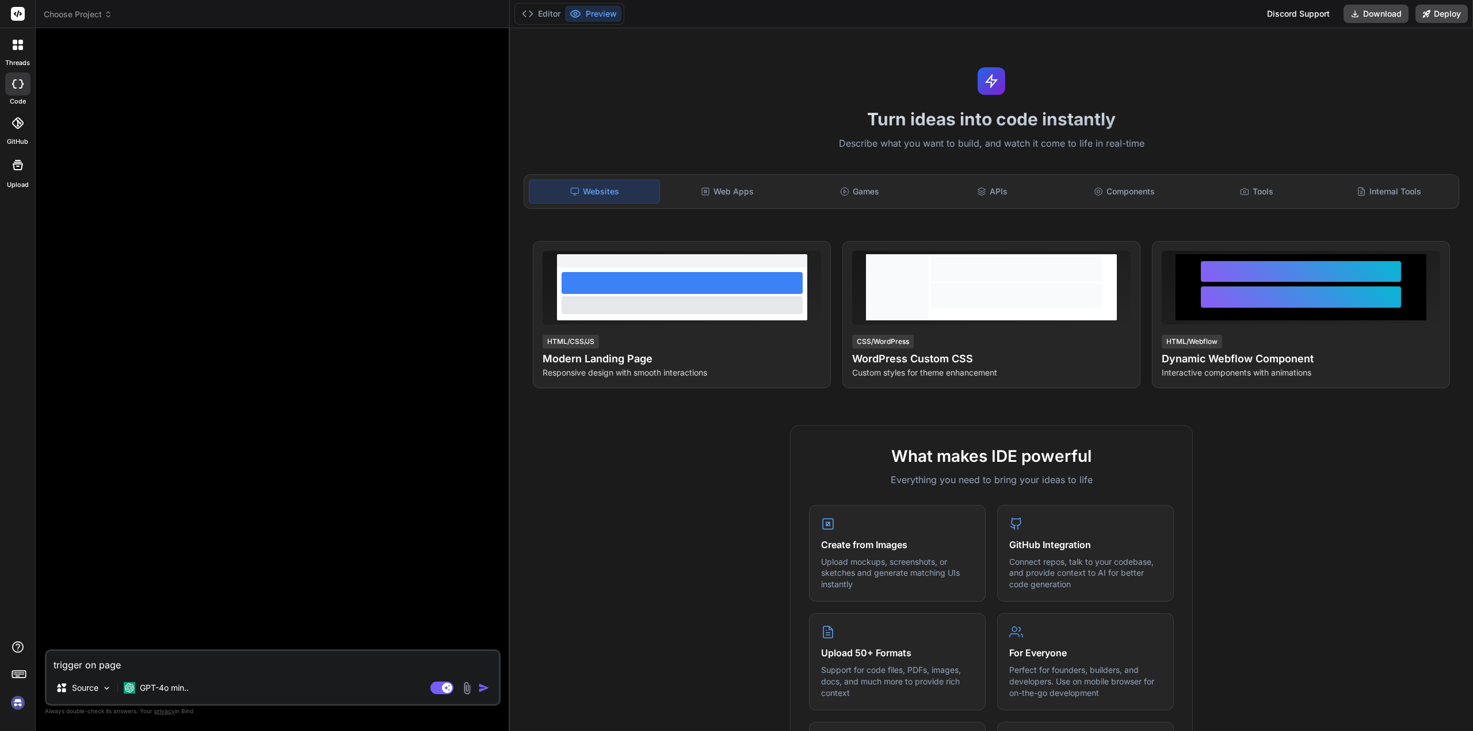
type textarea "trigger on page"
type textarea "x"
type textarea "trigger on page l"
type textarea "x"
type textarea "trigger on page lo"
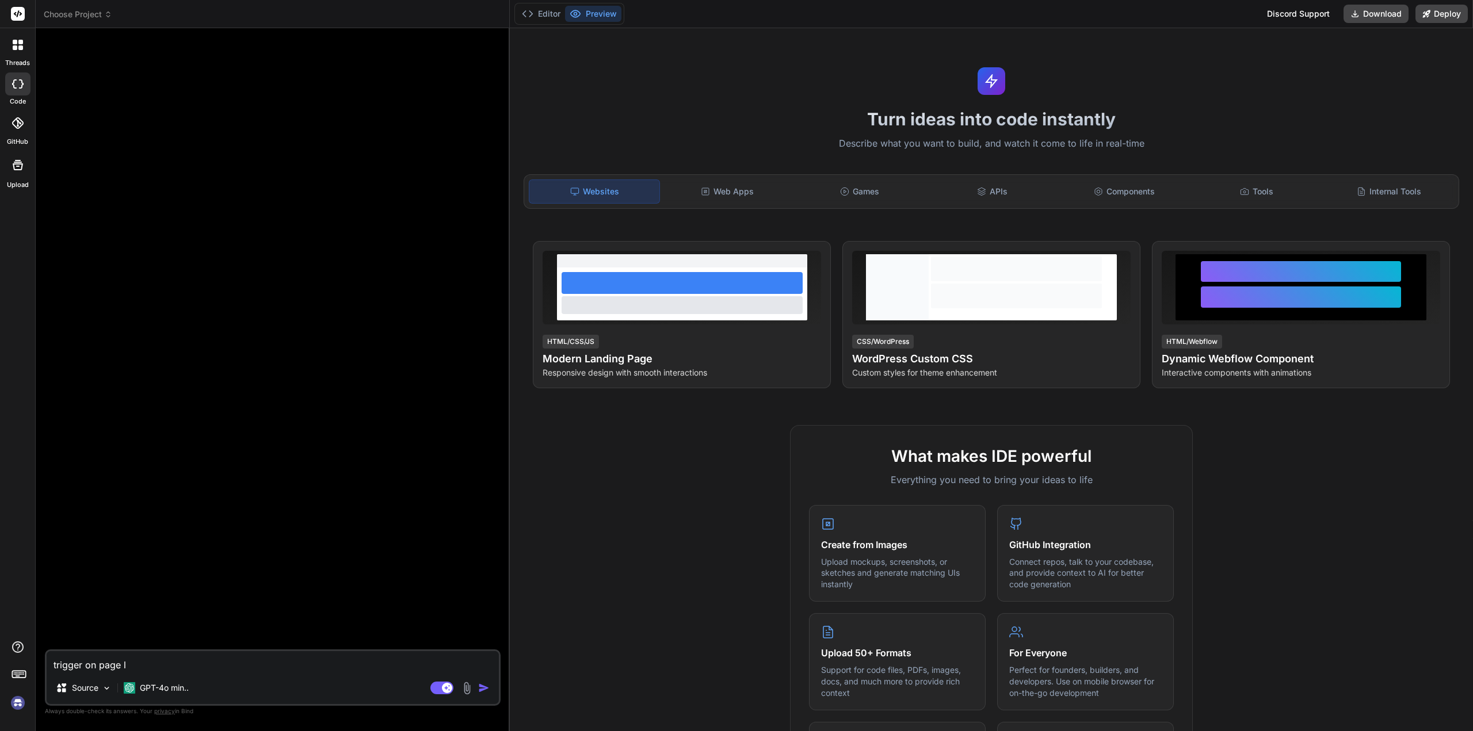
type textarea "x"
type textarea "trigger on page loa"
type textarea "x"
type textarea "trigger on page load"
type textarea "x"
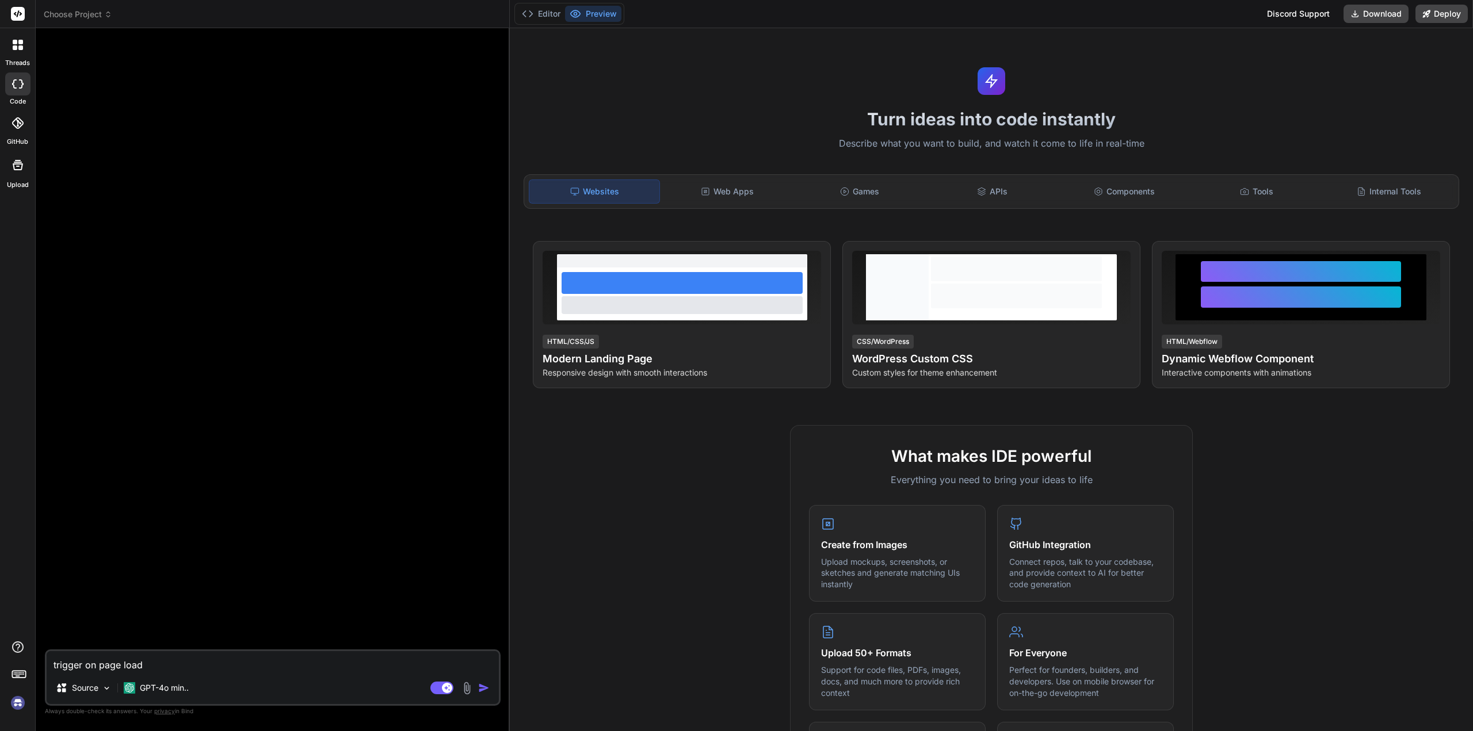
type textarea "trigger on page load"
type textarea "x"
type textarea "trigger on page load"
type textarea "x"
paste textarea "<button type="button" id="generateAllButton">Generate All Signatures/Images</bu…"
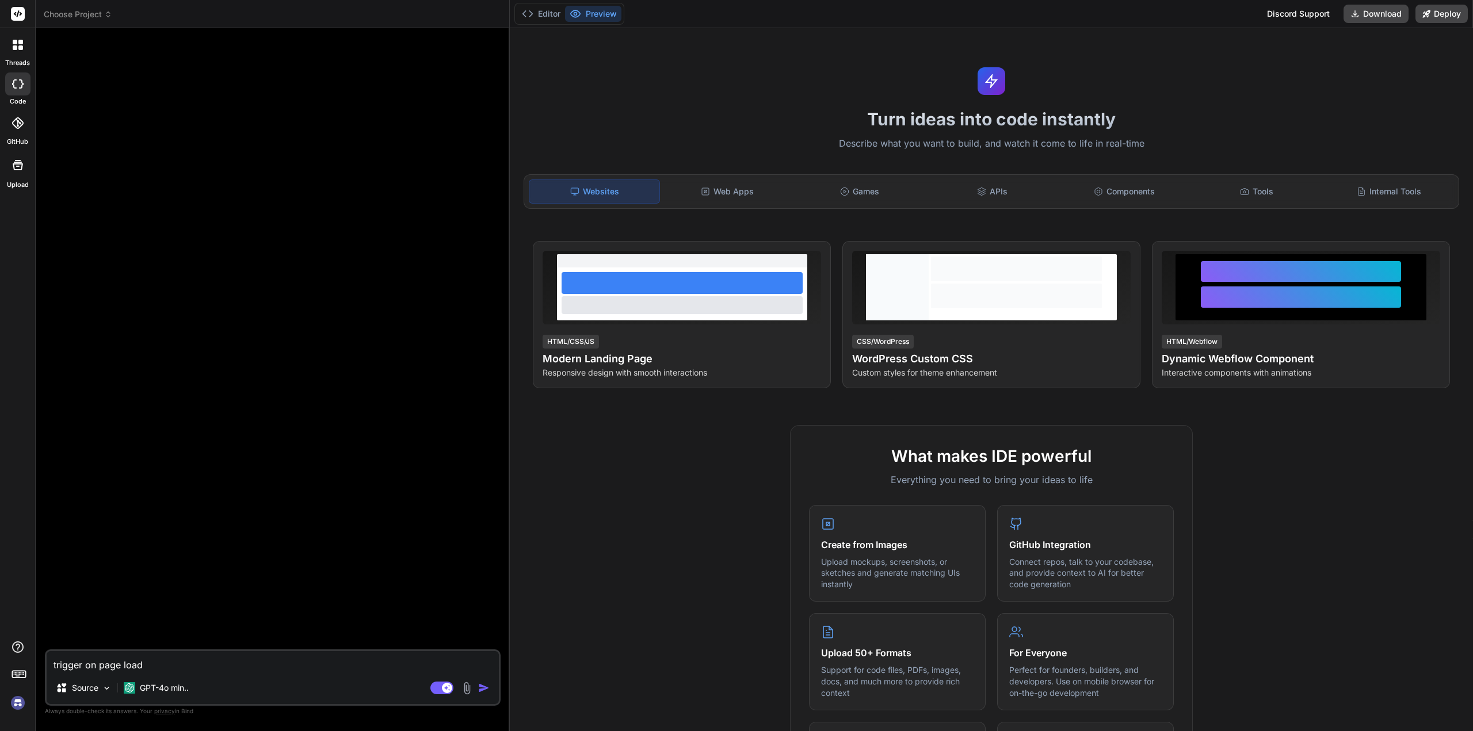
type textarea "trigger on page load <button type="button" id="generateAllButton">Generate All …"
type textarea "x"
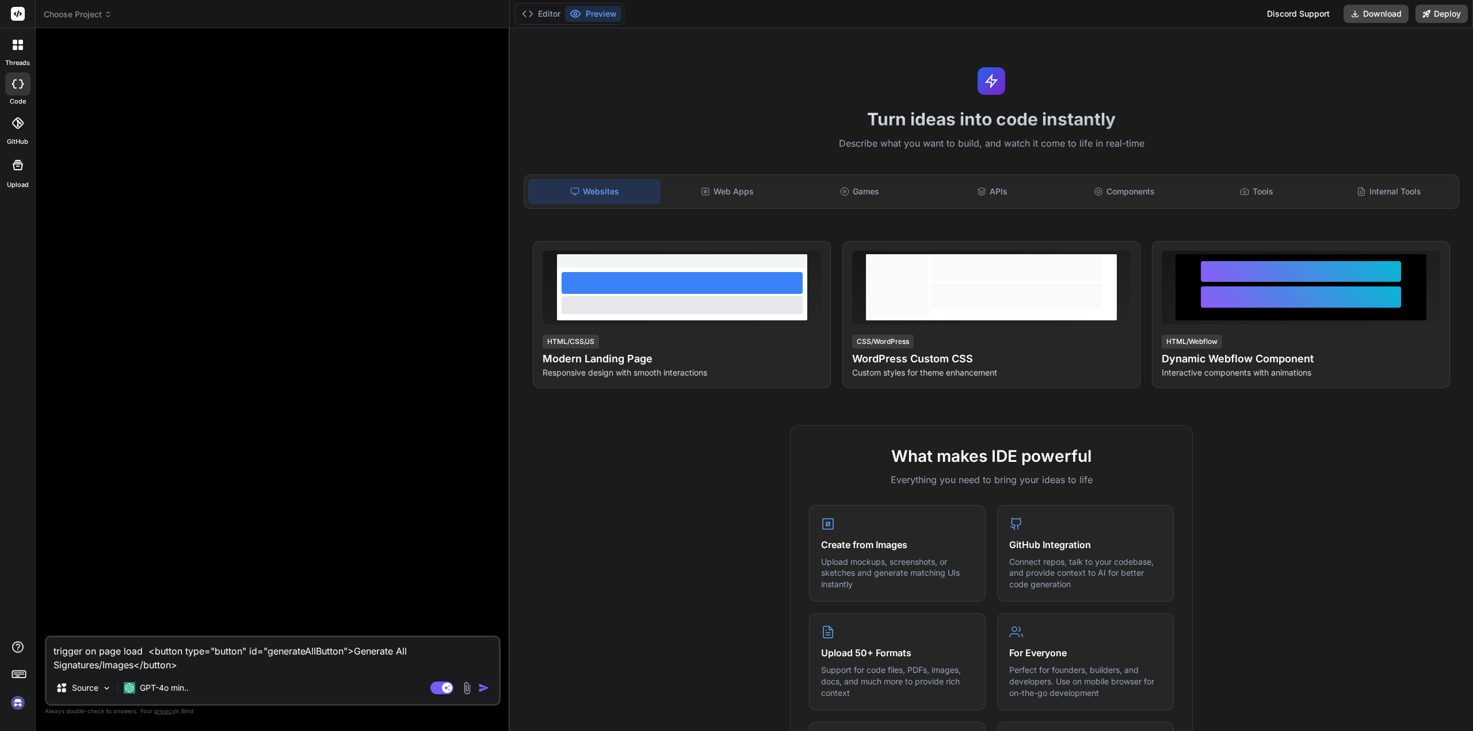
type textarea "trigger on page load <button type="button" id="generateAllButton">Generate All …"
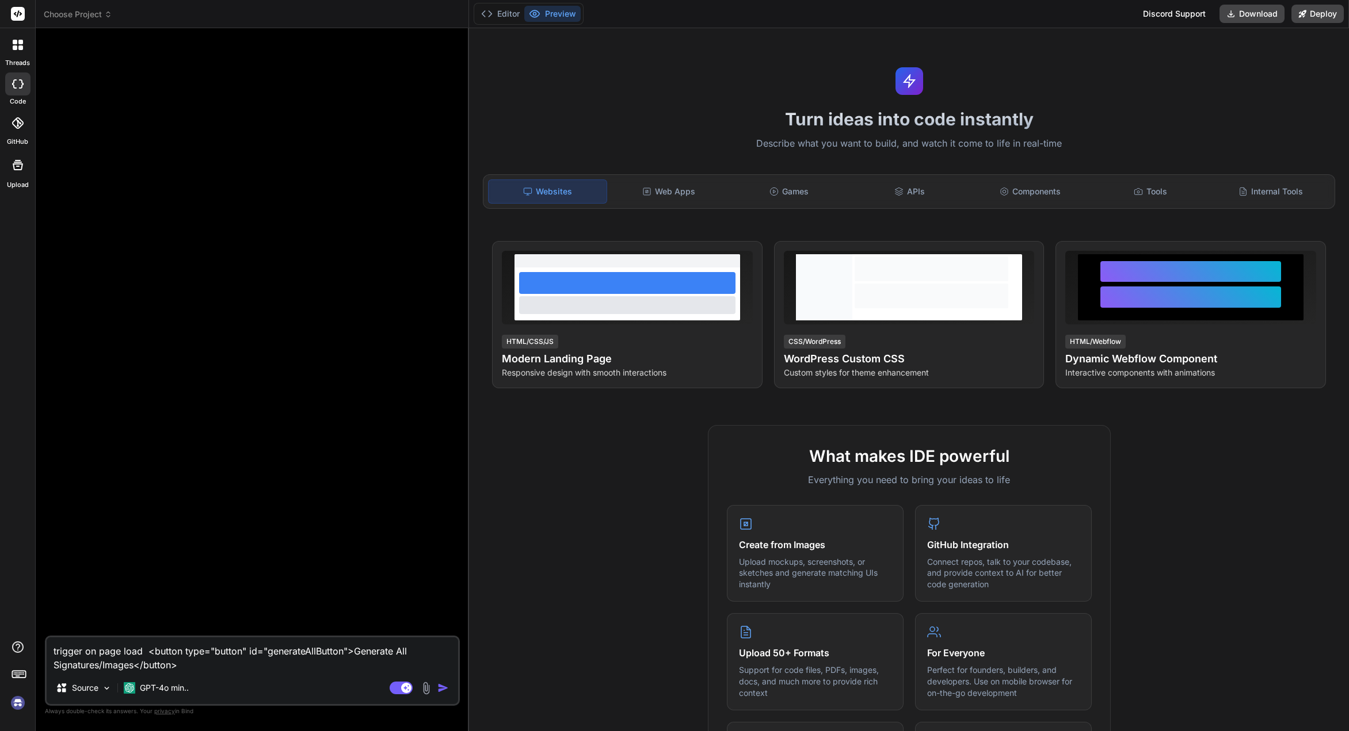
click at [445, 689] on img "button" at bounding box center [443, 689] width 12 height 12
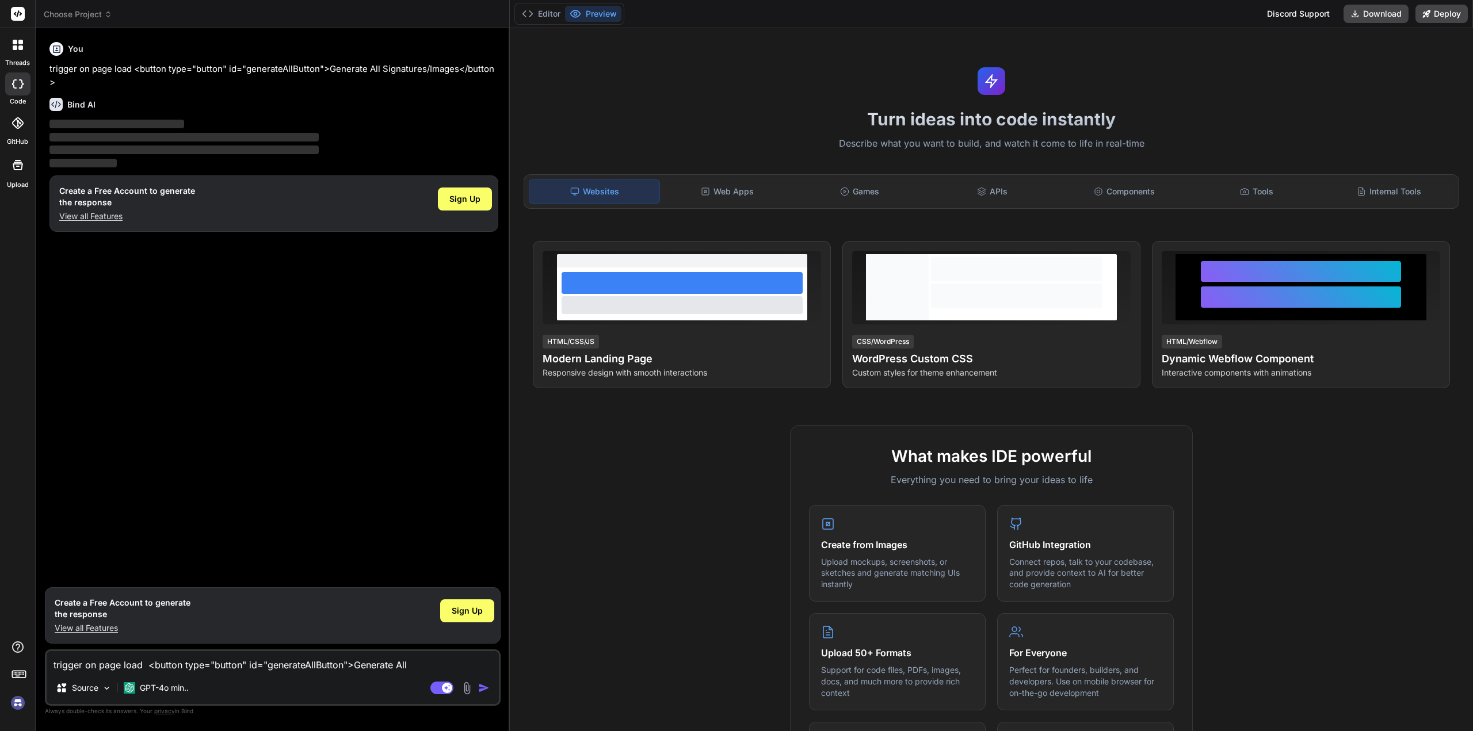
click at [20, 706] on img at bounding box center [18, 703] width 20 height 20
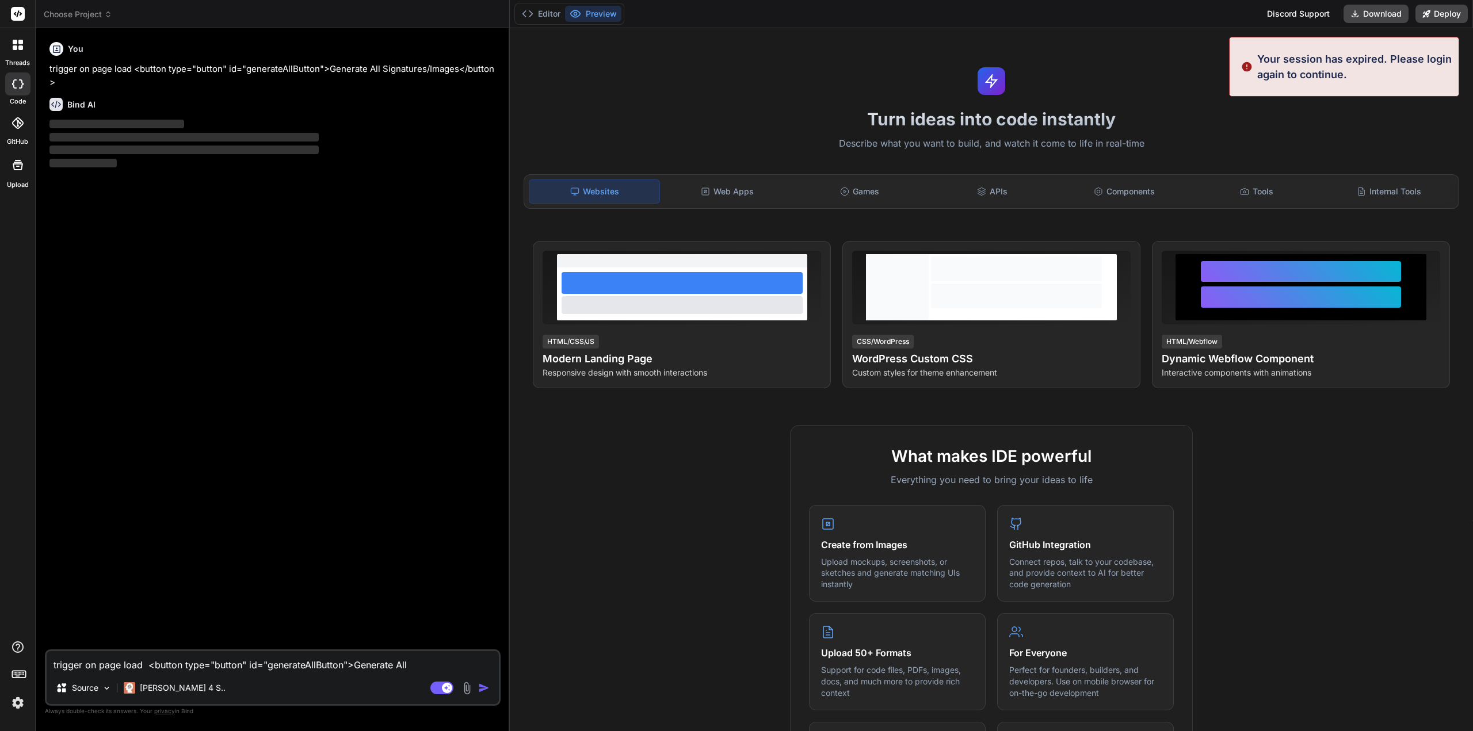
type textarea "x"
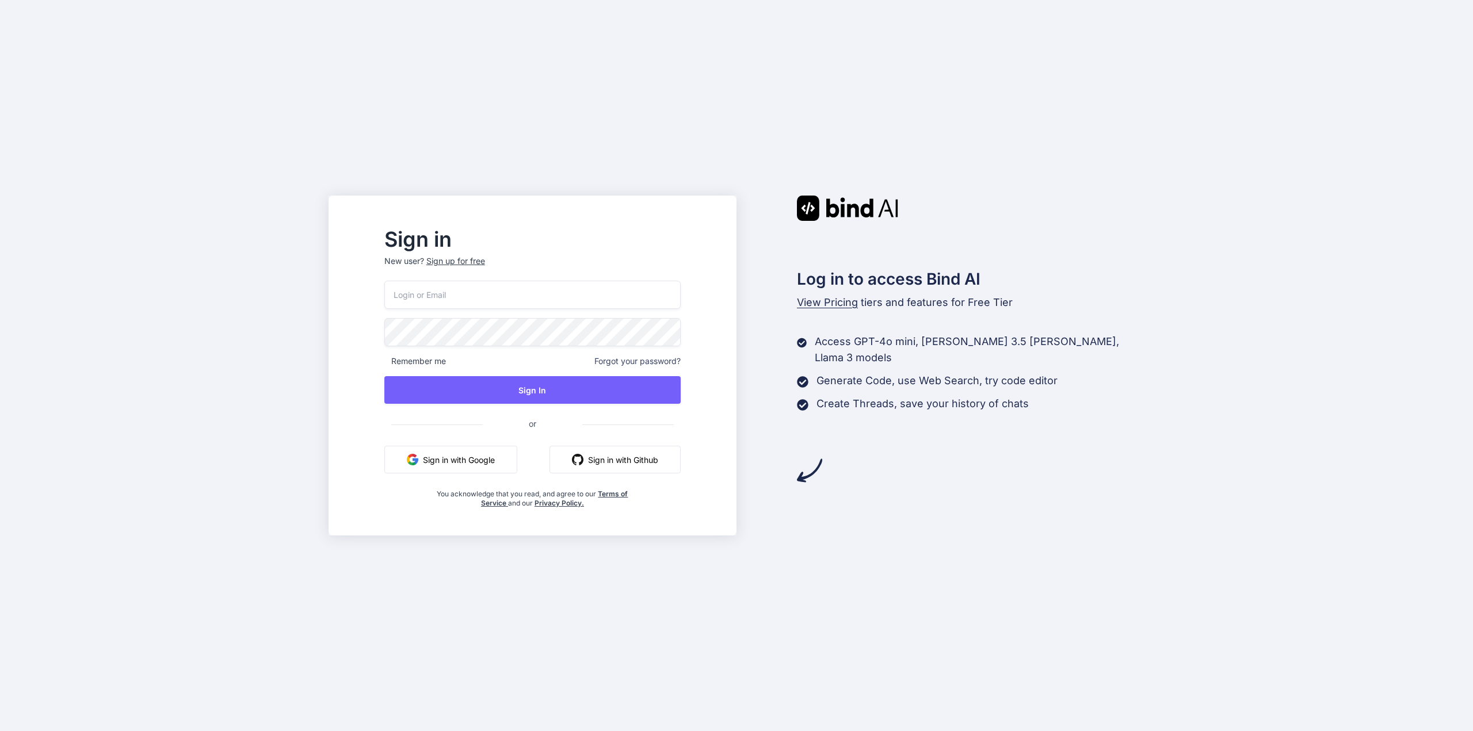
click at [500, 289] on input "email" at bounding box center [532, 295] width 296 height 28
click at [674, 362] on div "Remember me Forgot your password? Sign In or Sign in with Google Sign in with G…" at bounding box center [532, 394] width 296 height 227
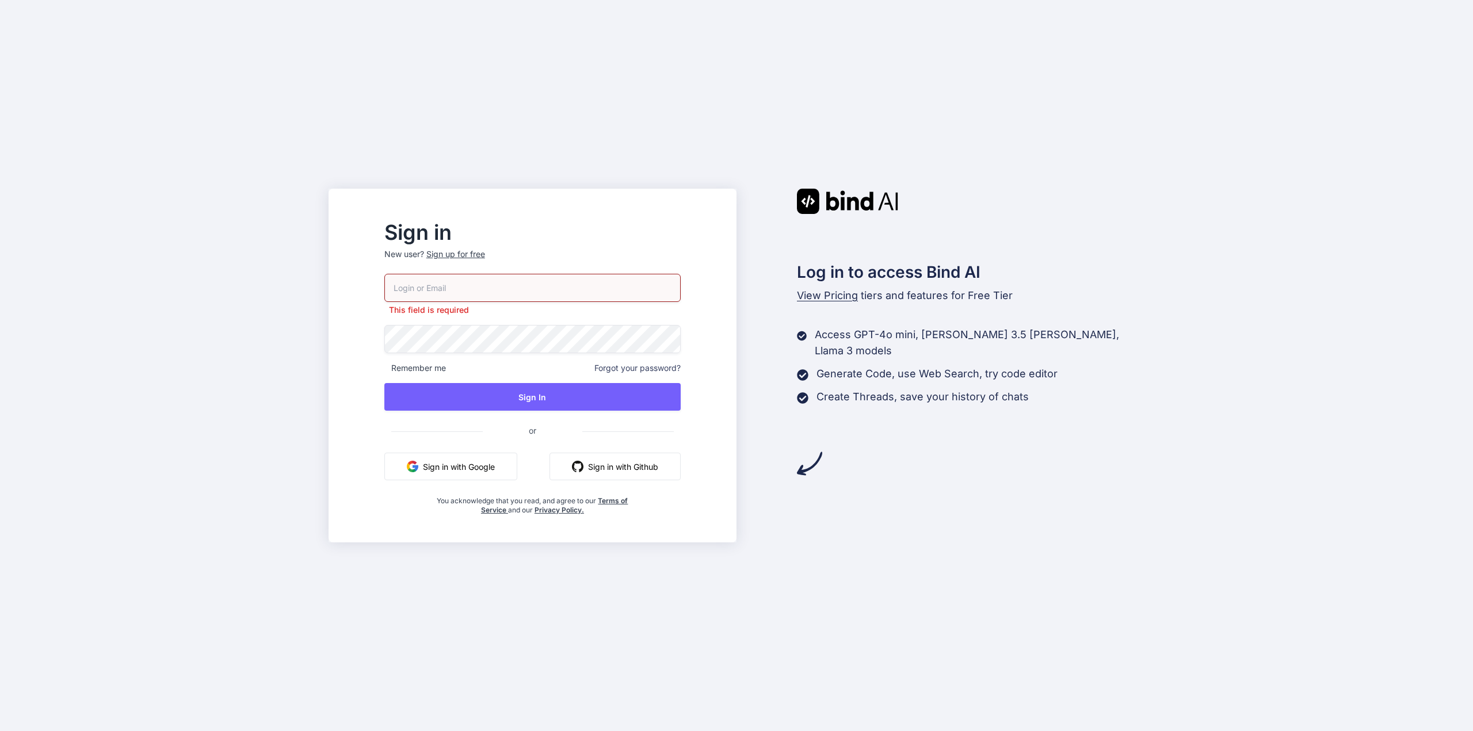
drag, startPoint x: 510, startPoint y: 300, endPoint x: 702, endPoint y: 182, distance: 224.6
click at [512, 295] on input "email" at bounding box center [532, 288] width 296 height 28
type input "[EMAIL_ADDRESS][DOMAIN_NAME]"
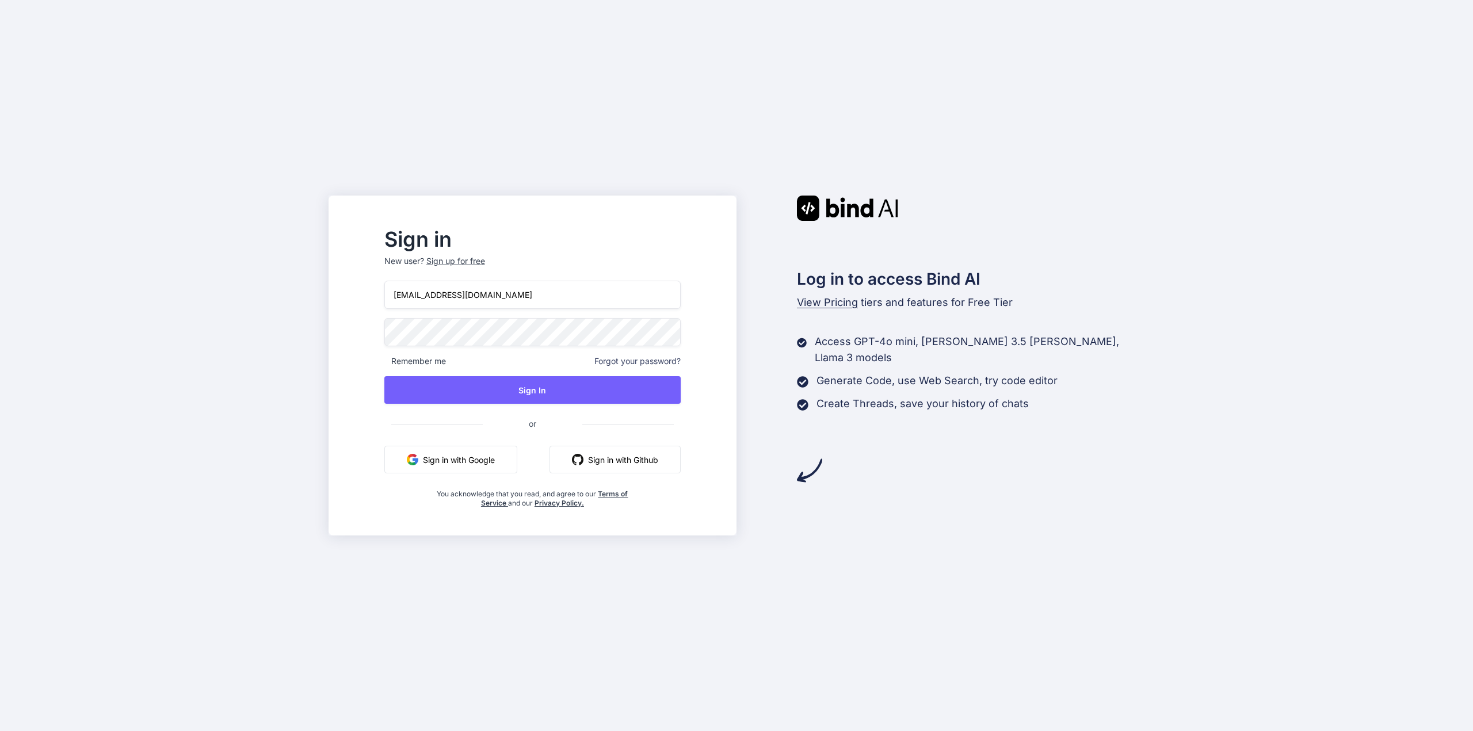
drag, startPoint x: 541, startPoint y: 391, endPoint x: 1466, endPoint y: 306, distance: 929.3
click at [550, 390] on button "Sign In" at bounding box center [532, 390] width 296 height 28
click at [654, 364] on span "Forgot your password?" at bounding box center [638, 362] width 86 height 12
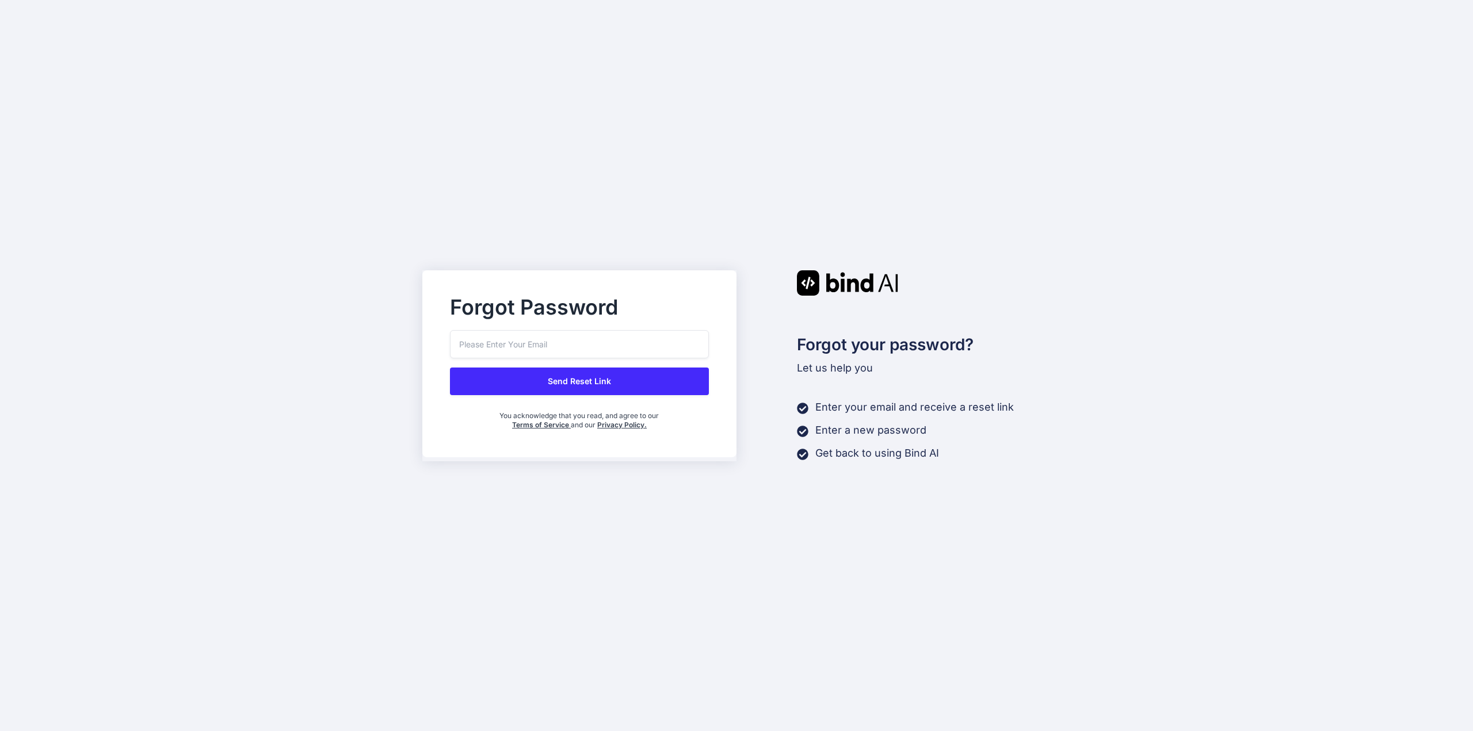
drag, startPoint x: 572, startPoint y: 339, endPoint x: 622, endPoint y: 333, distance: 50.4
click at [574, 339] on input "email" at bounding box center [579, 344] width 259 height 28
type input "[EMAIL_ADDRESS][DOMAIN_NAME]"
click at [604, 384] on button "Send Reset Link" at bounding box center [579, 382] width 259 height 28
click at [559, 386] on button "Send Reset Link" at bounding box center [579, 382] width 259 height 28
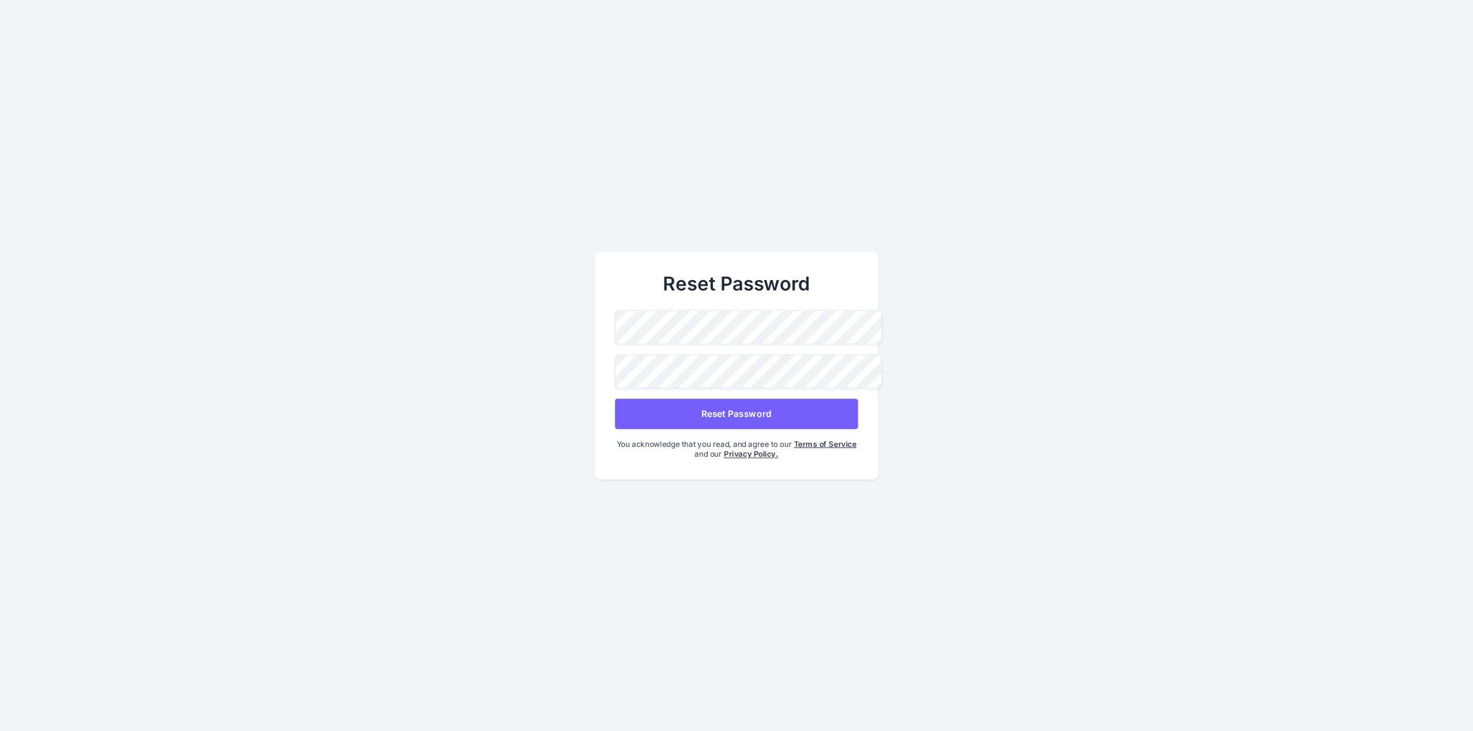
click at [752, 417] on button "Reset Password" at bounding box center [736, 414] width 243 height 31
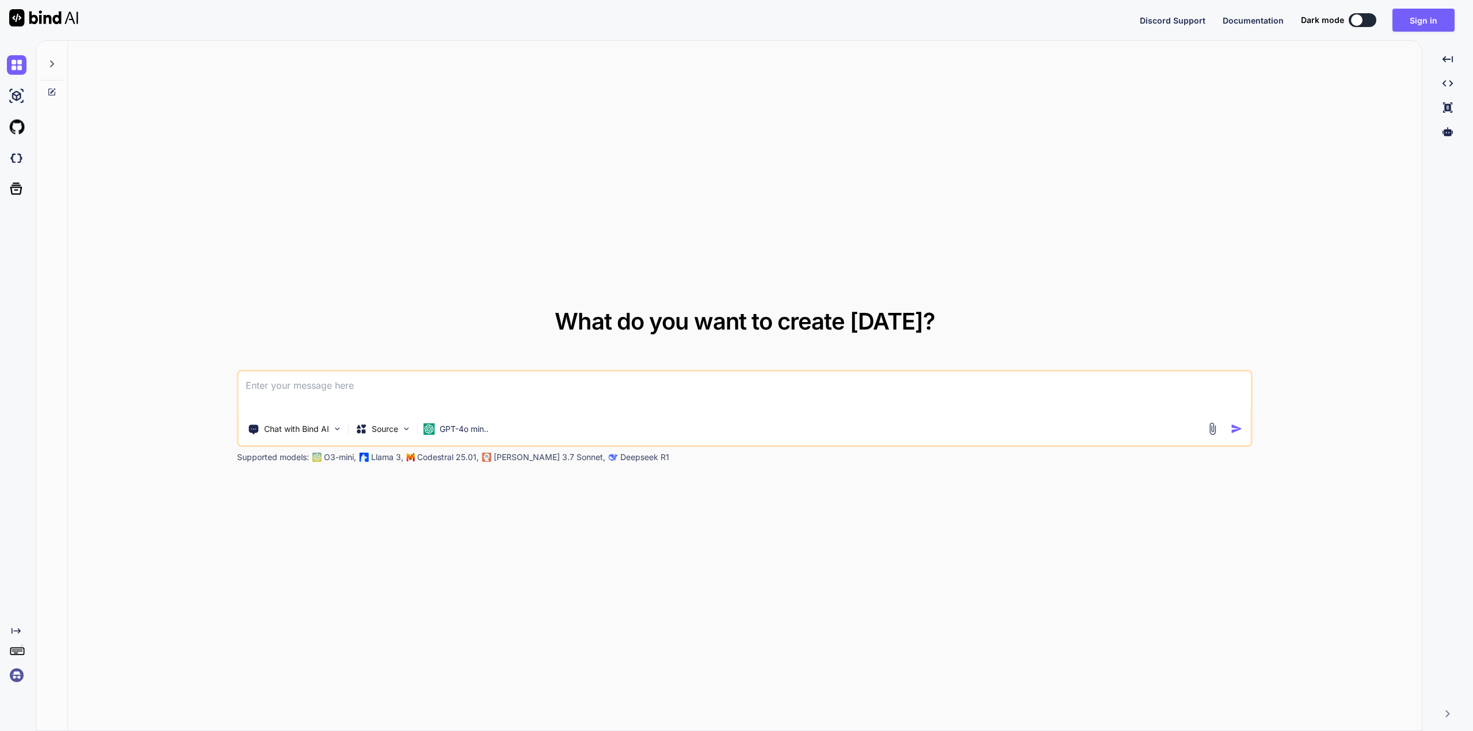
click at [302, 391] on textarea at bounding box center [745, 393] width 1012 height 43
click at [486, 429] on p "GPT-4o min.." at bounding box center [464, 430] width 49 height 12
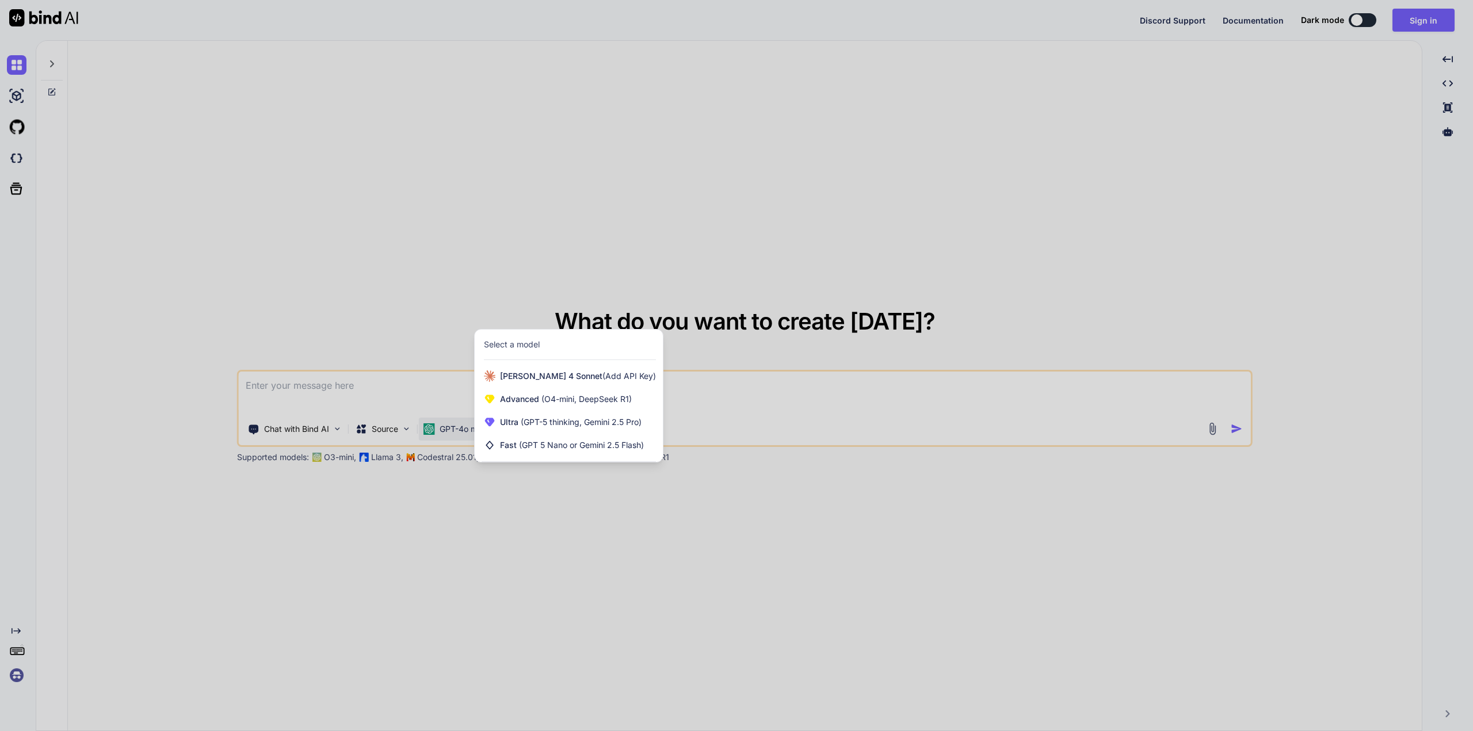
click at [795, 405] on div at bounding box center [736, 365] width 1473 height 731
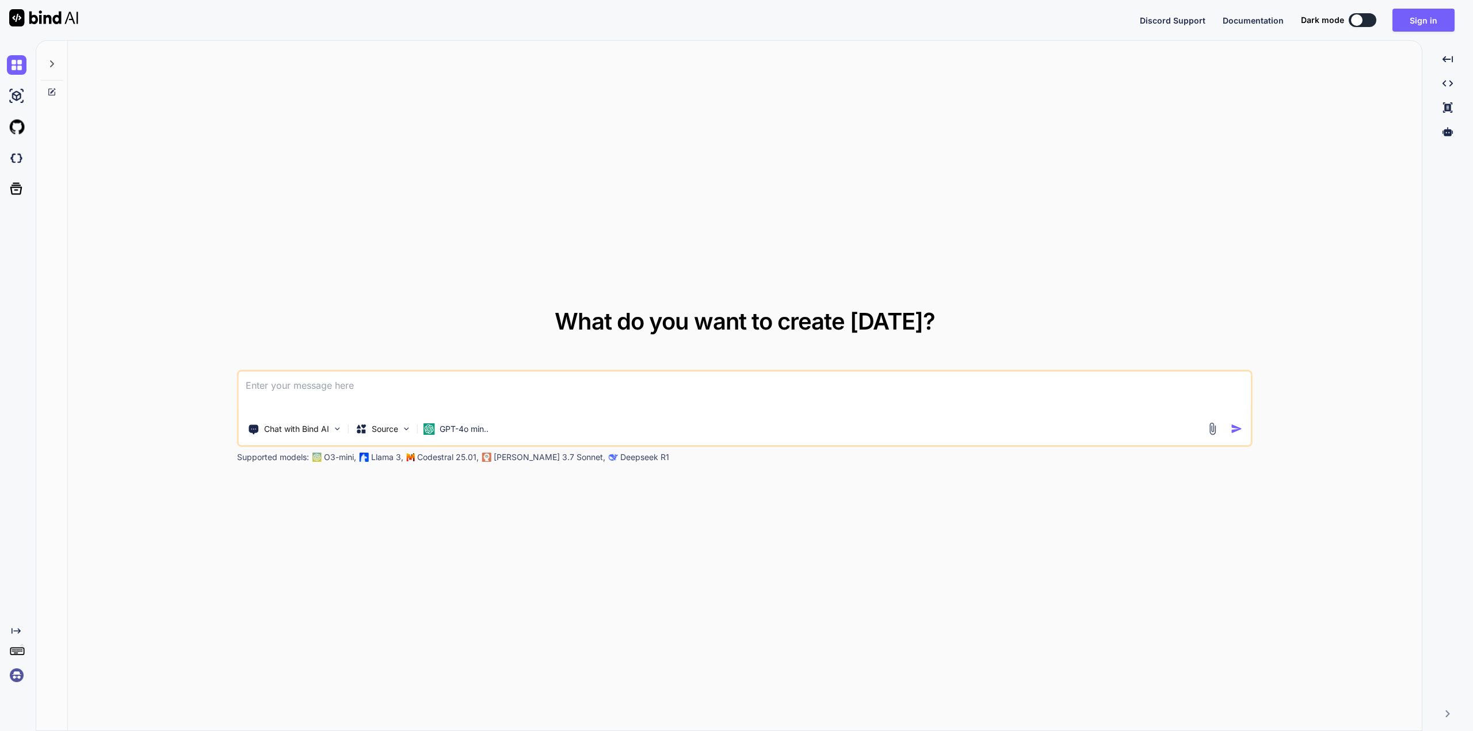
click at [357, 384] on textarea at bounding box center [745, 393] width 1012 height 43
click at [335, 430] on img at bounding box center [338, 429] width 10 height 10
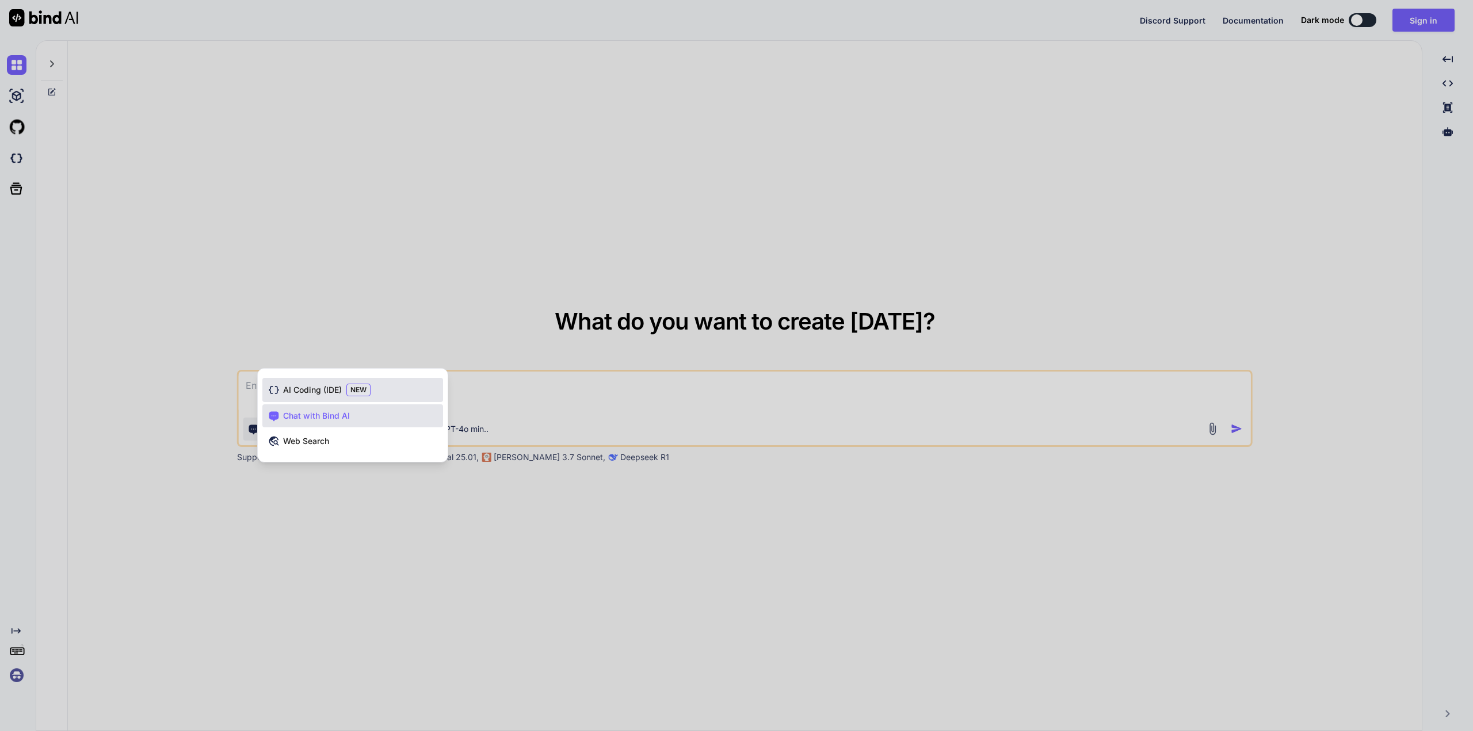
click at [318, 394] on span "AI Coding (IDE)" at bounding box center [312, 390] width 59 height 12
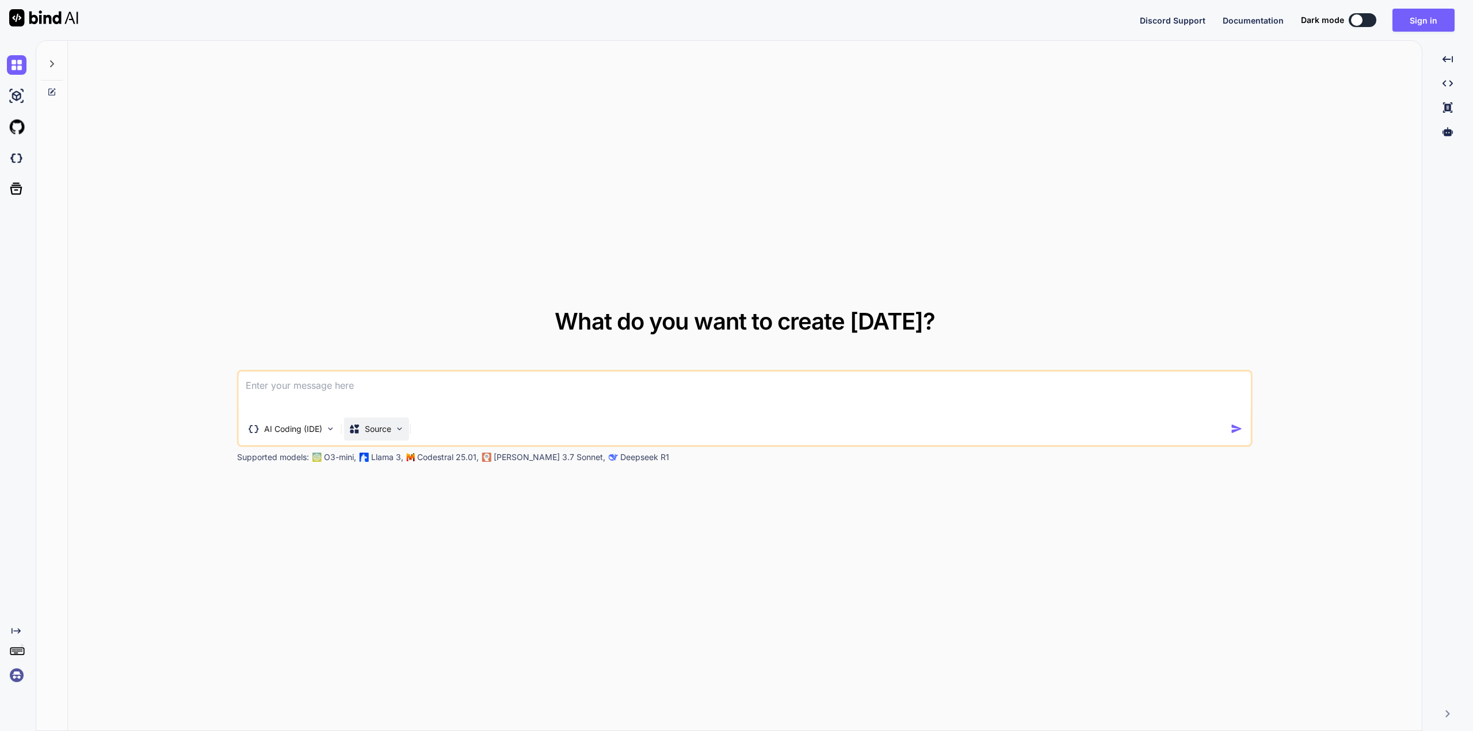
click at [390, 424] on p "Source" at bounding box center [378, 430] width 26 height 12
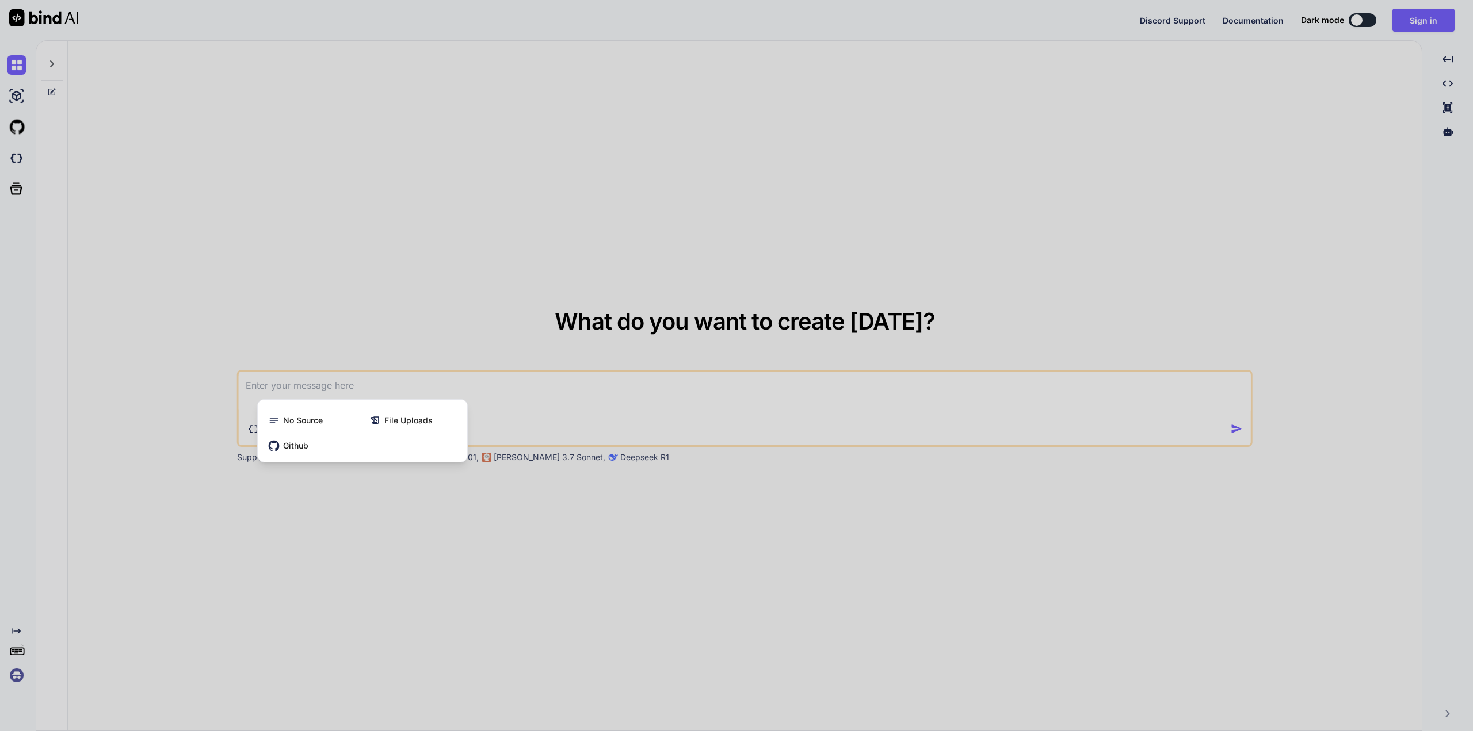
click at [284, 388] on div at bounding box center [736, 365] width 1473 height 731
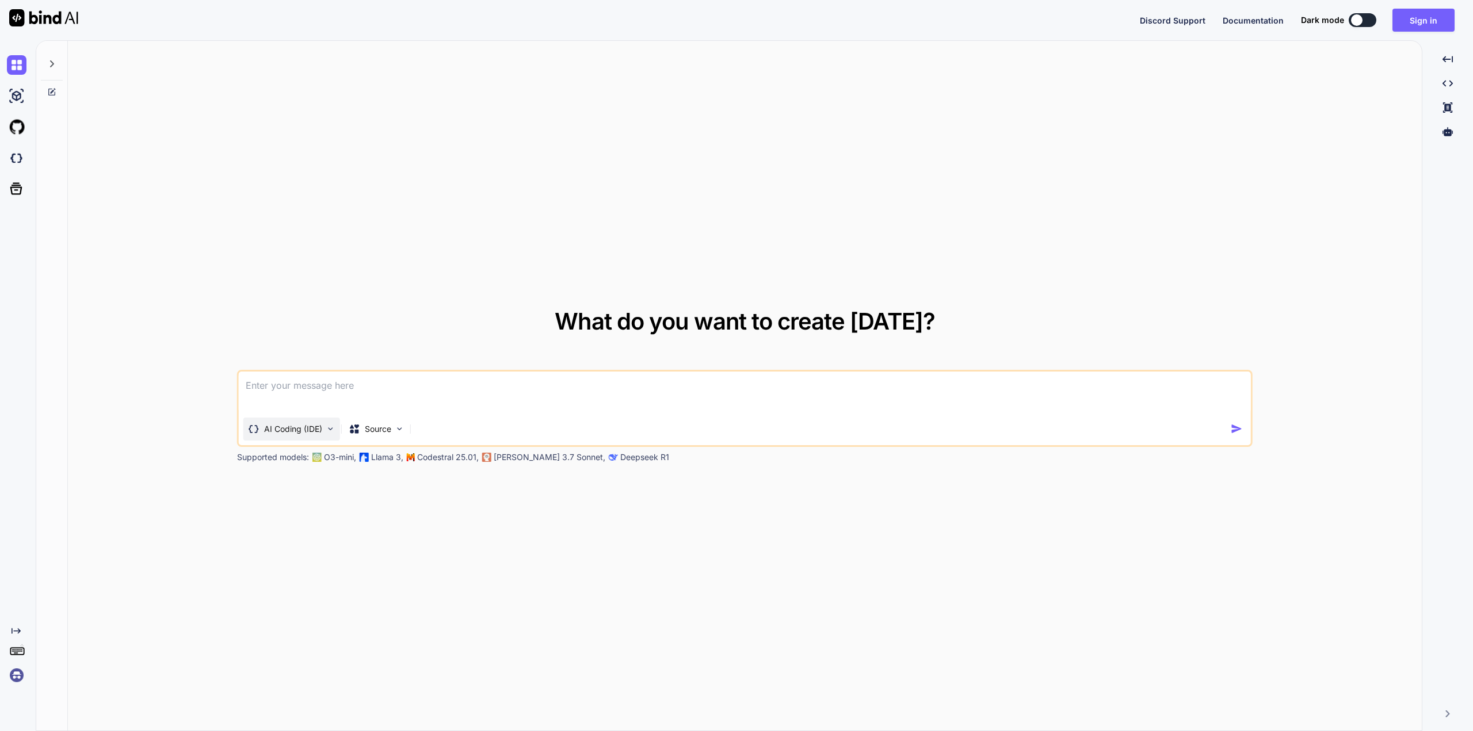
click at [291, 430] on p "AI Coding (IDE)" at bounding box center [293, 430] width 58 height 12
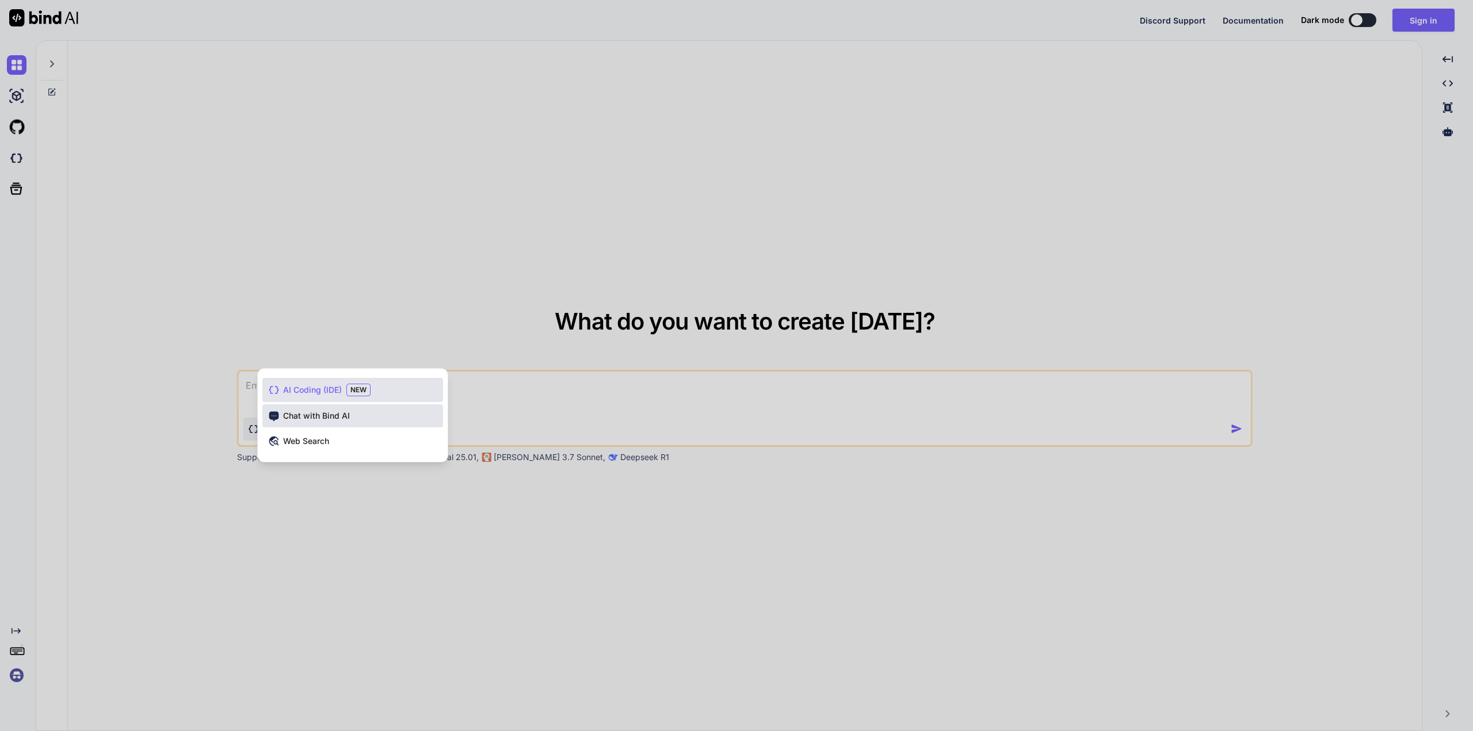
click at [311, 416] on span "Chat with Bind AI" at bounding box center [316, 416] width 67 height 12
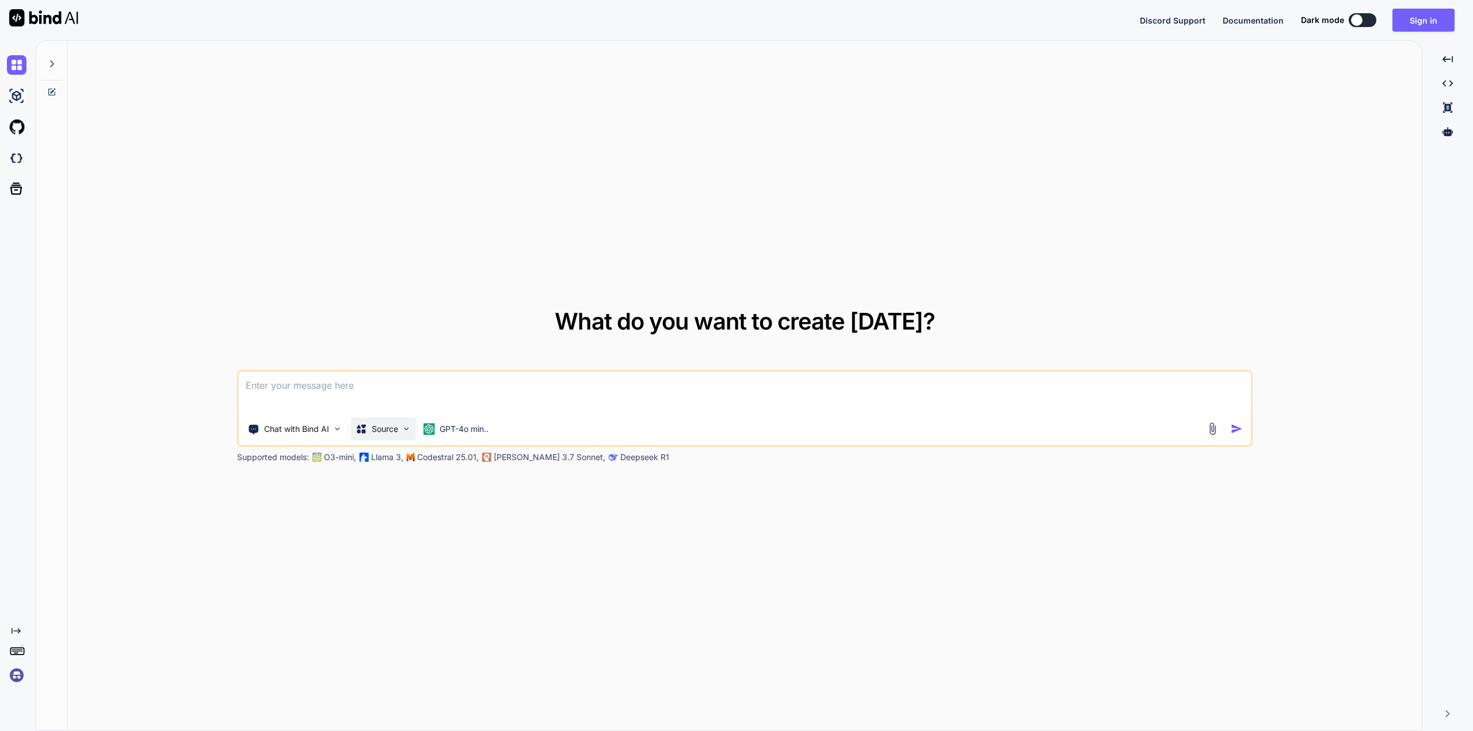
click at [408, 437] on div "Source" at bounding box center [383, 429] width 65 height 23
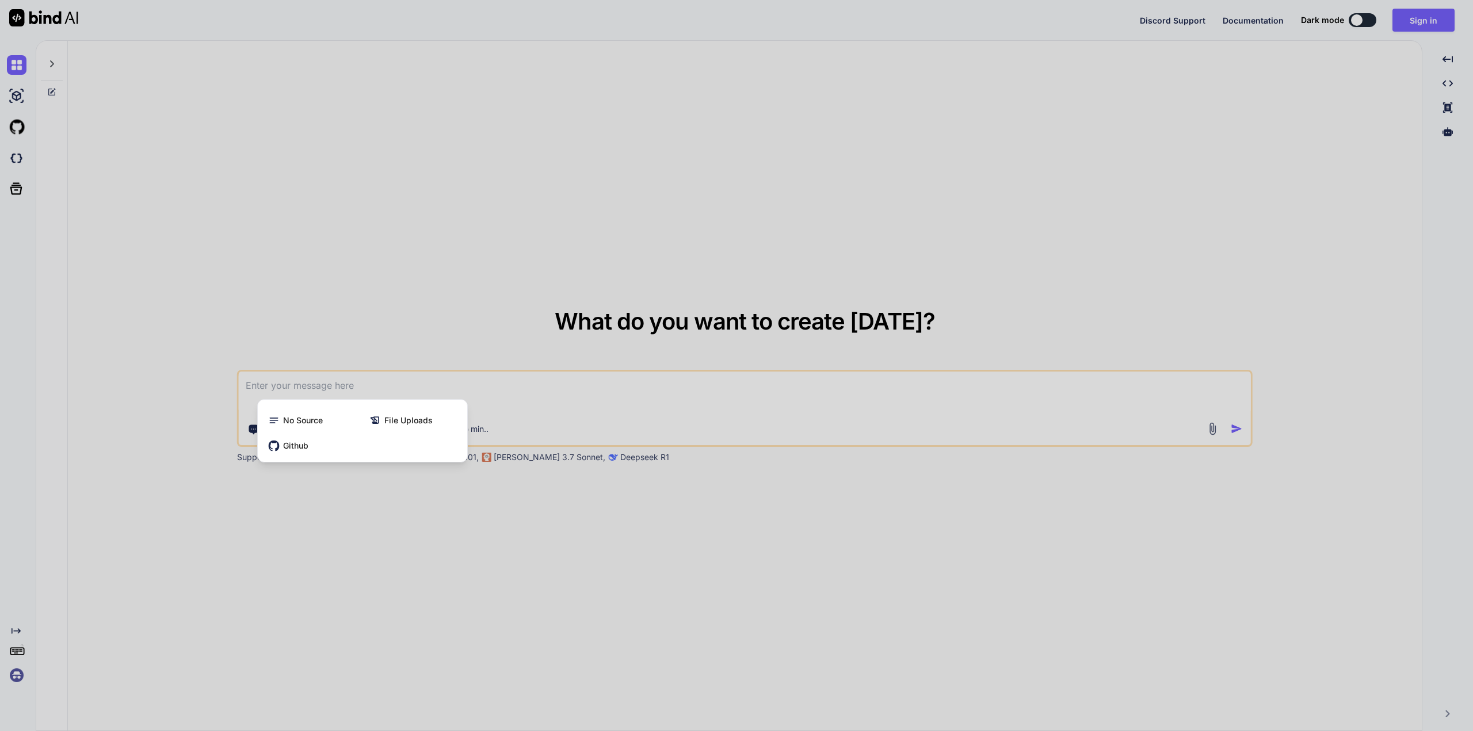
click at [559, 413] on div at bounding box center [736, 365] width 1473 height 731
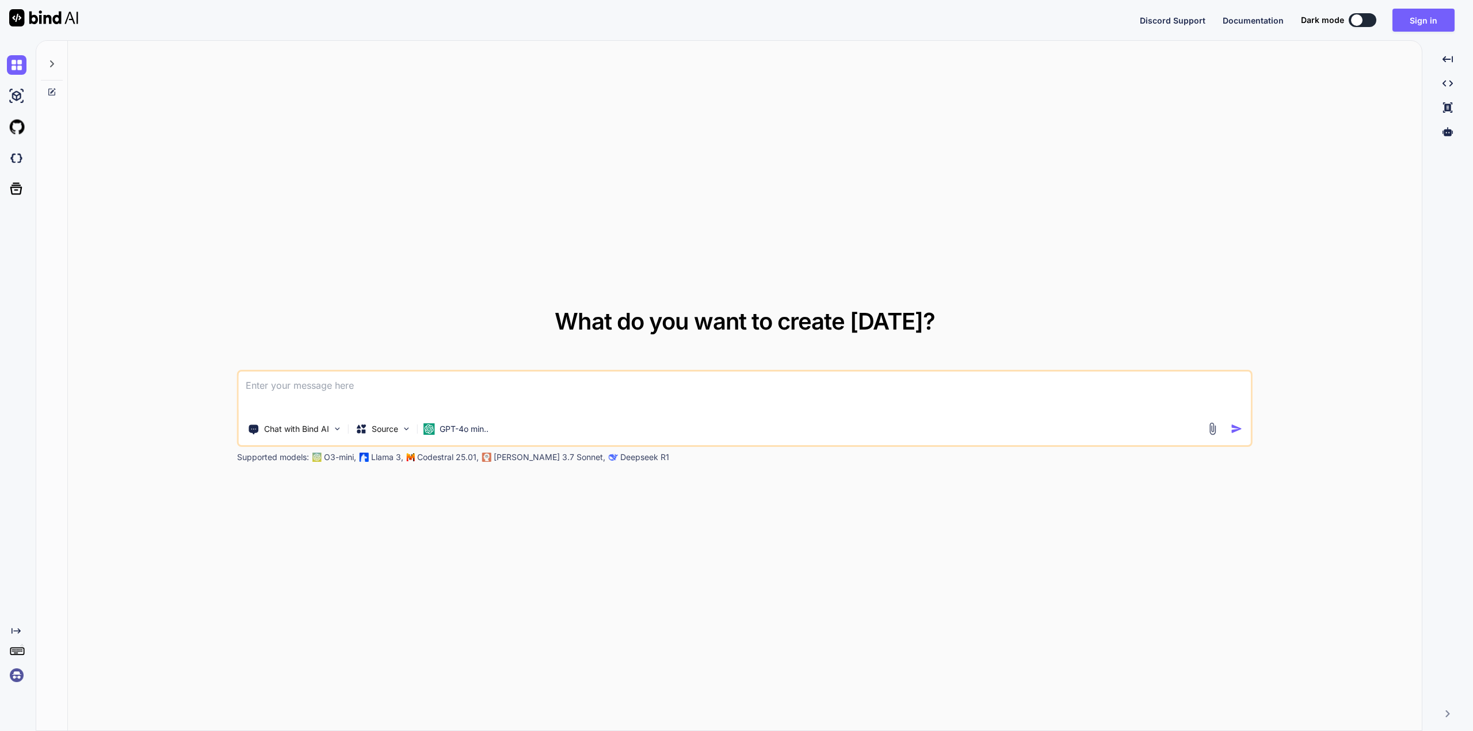
click at [342, 398] on textarea at bounding box center [745, 393] width 1012 height 43
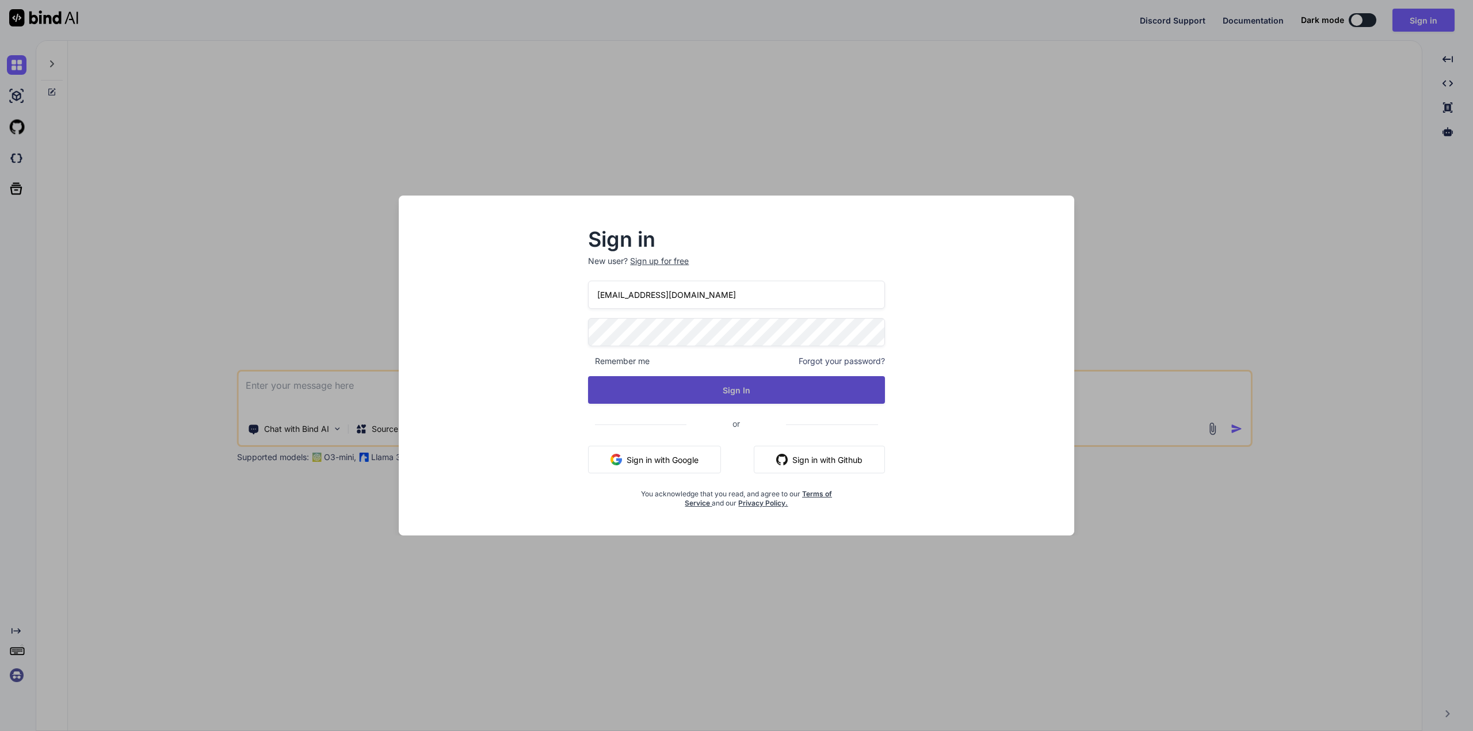
click at [669, 385] on button "Sign In" at bounding box center [736, 390] width 296 height 28
click at [720, 392] on button "Sign In" at bounding box center [736, 390] width 296 height 28
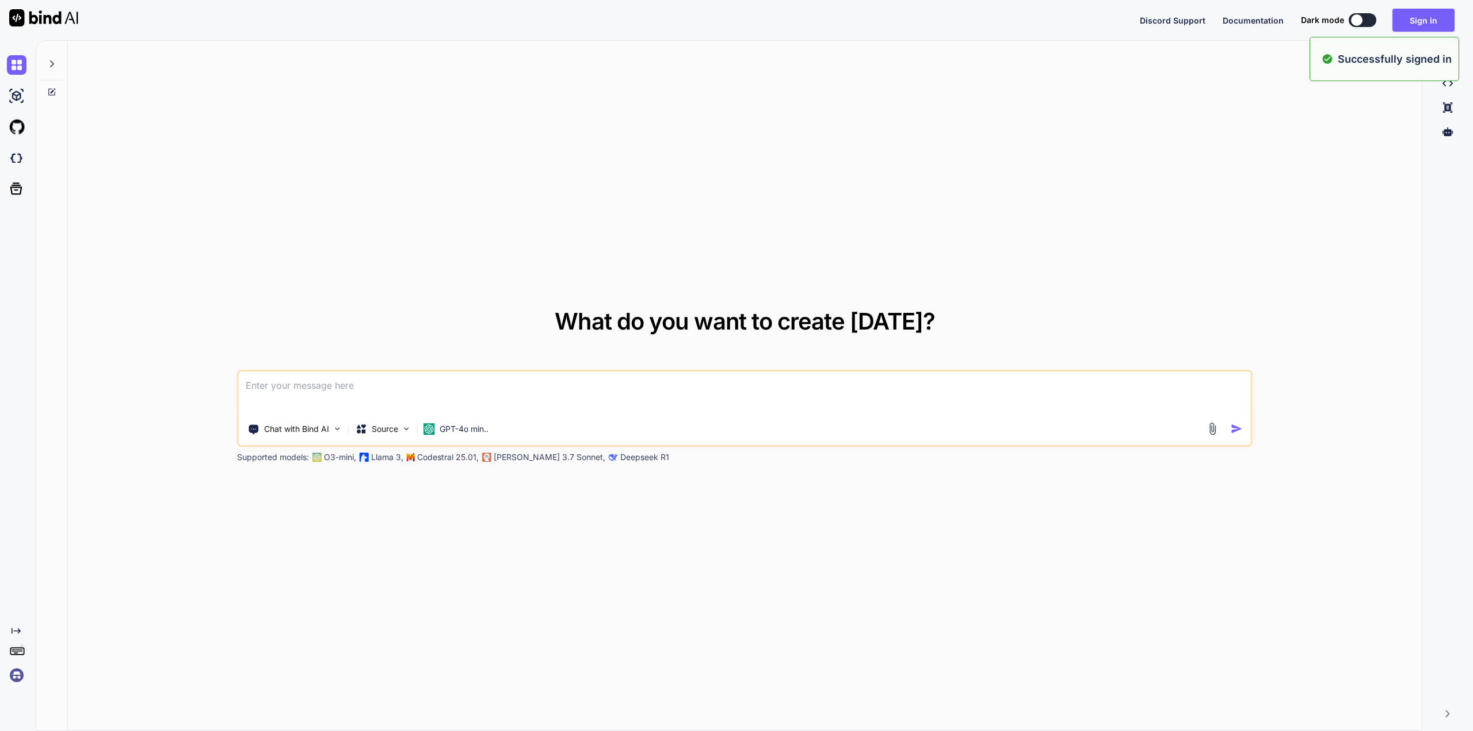
click at [453, 389] on textarea at bounding box center [745, 393] width 1012 height 43
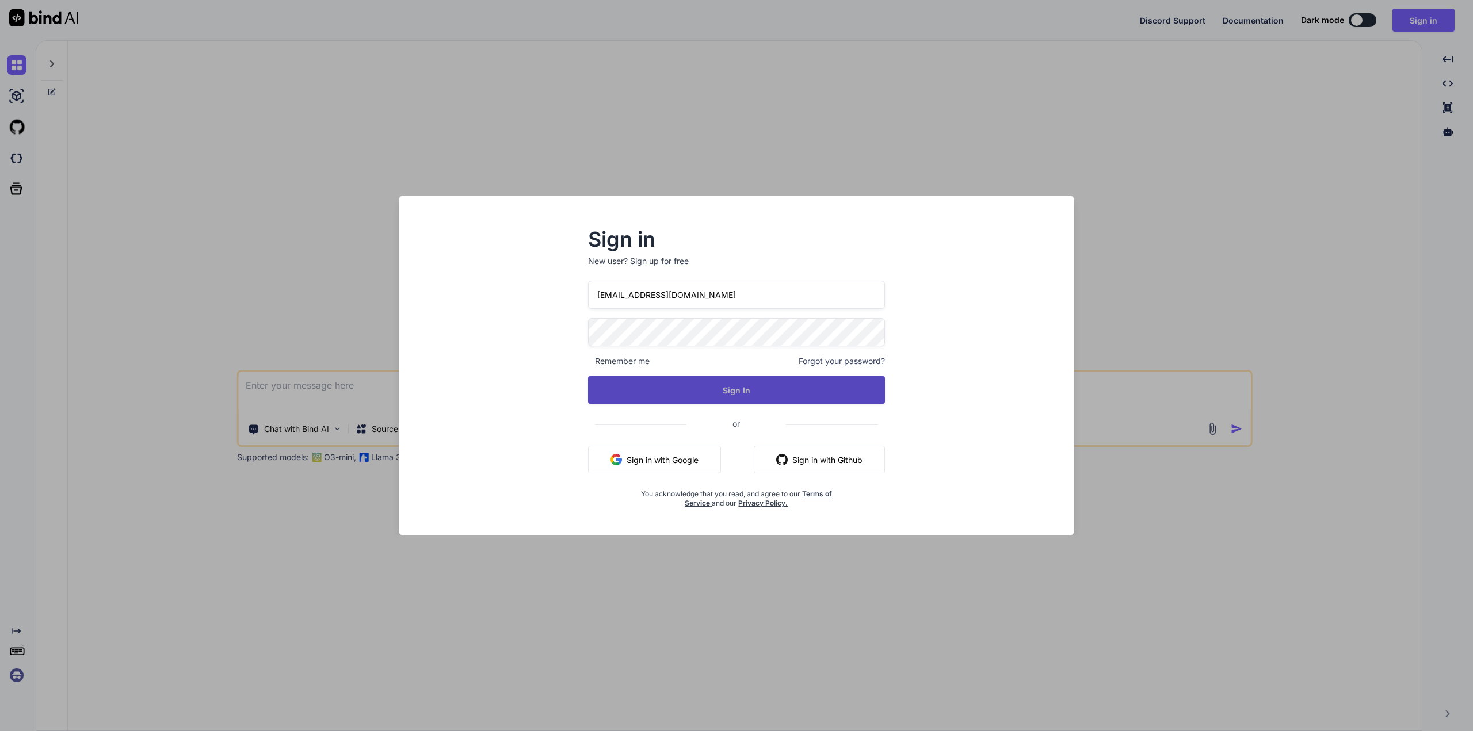
click at [760, 391] on button "Sign In" at bounding box center [736, 390] width 296 height 28
click at [753, 388] on button "Sign In" at bounding box center [736, 390] width 296 height 28
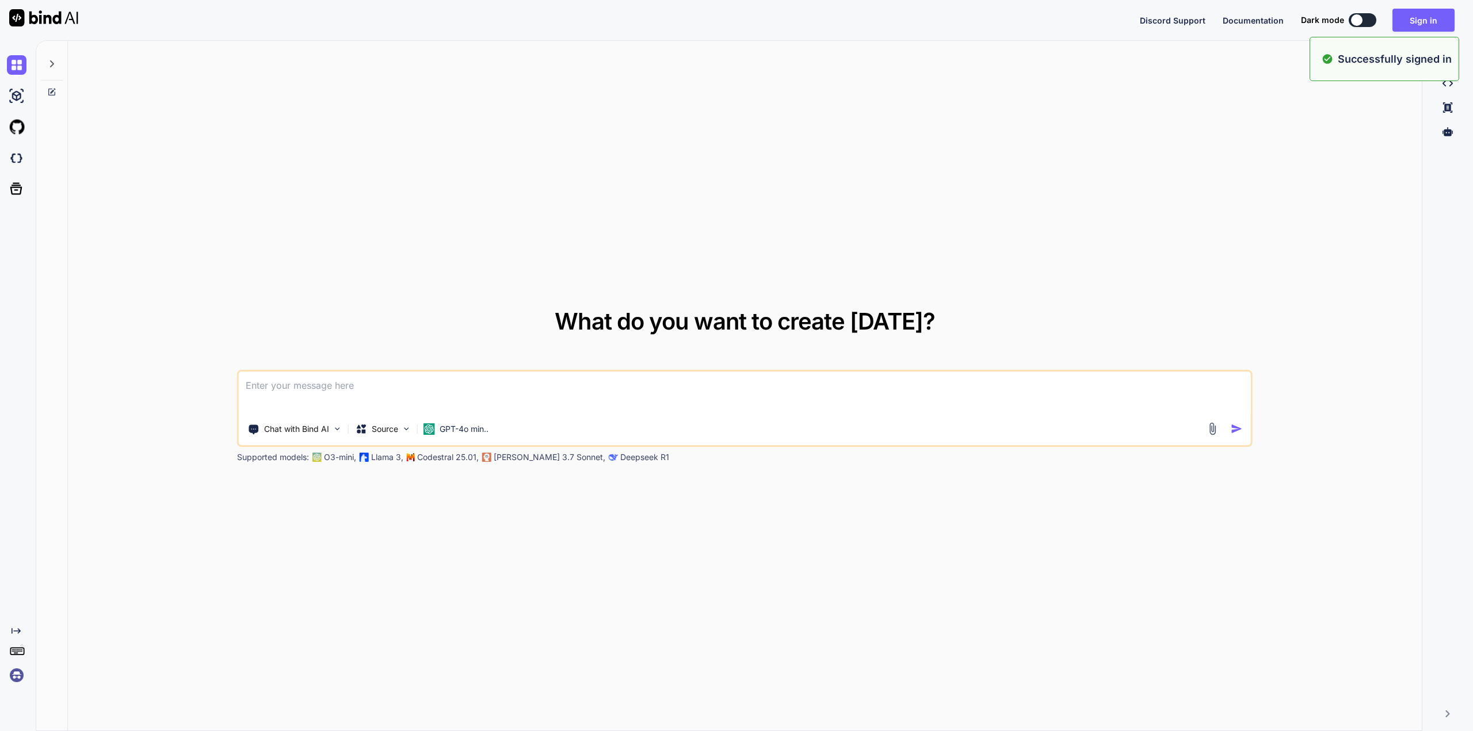
click at [433, 391] on textarea at bounding box center [745, 393] width 1012 height 43
click at [401, 391] on textarea at bounding box center [745, 393] width 1012 height 43
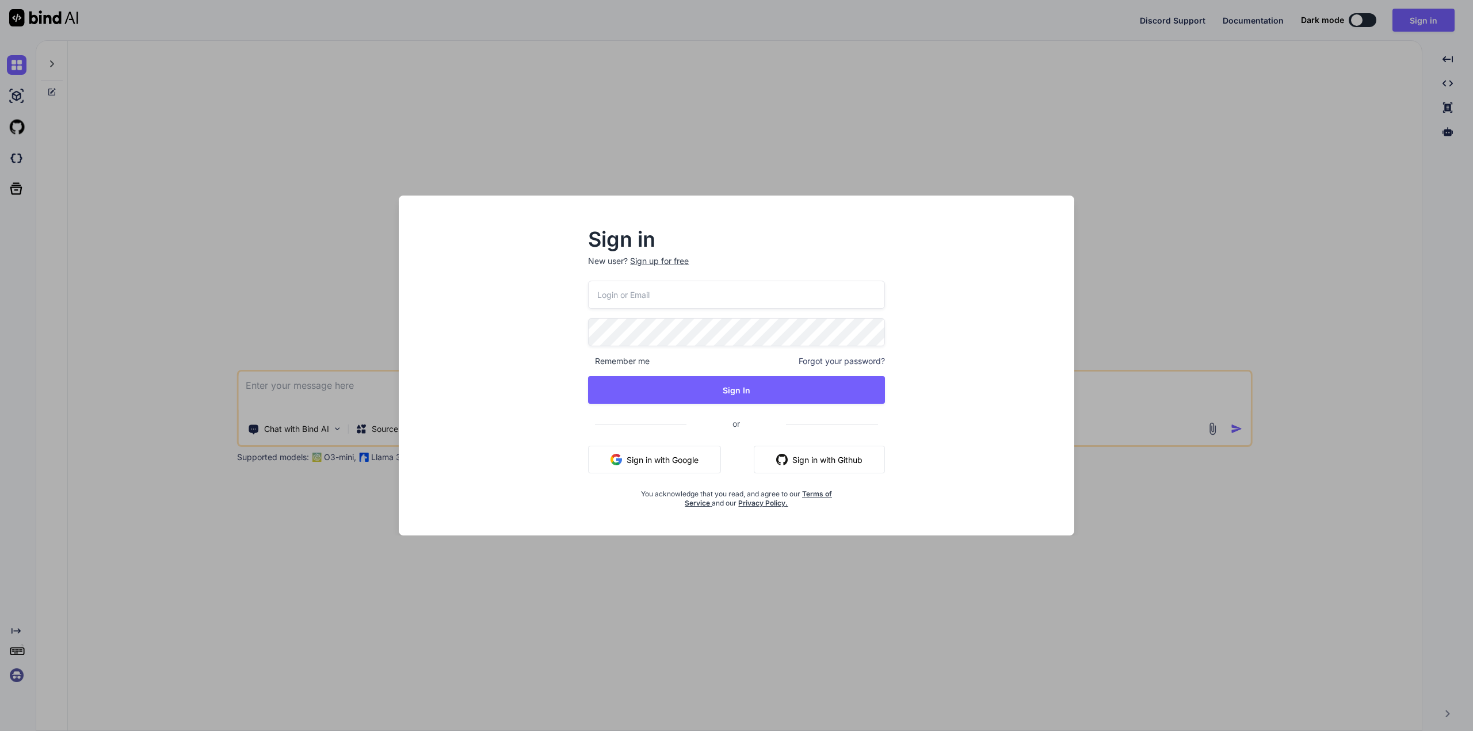
type input "[EMAIL_ADDRESS][DOMAIN_NAME]"
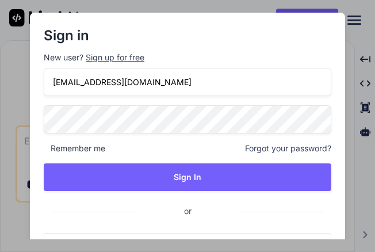
type textarea "x"
